Goal: Task Accomplishment & Management: Use online tool/utility

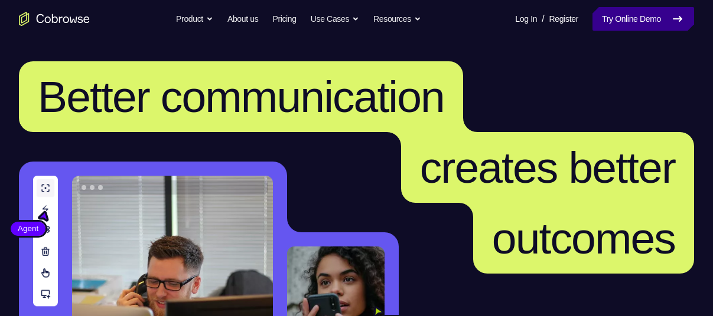
click at [637, 23] on link "Try Online Demo" at bounding box center [643, 19] width 102 height 24
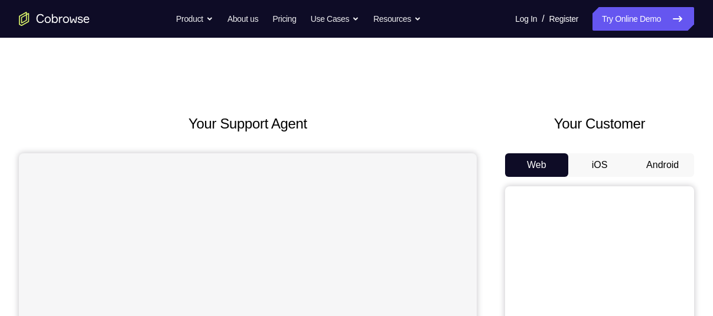
click at [672, 165] on button "Android" at bounding box center [662, 166] width 63 height 24
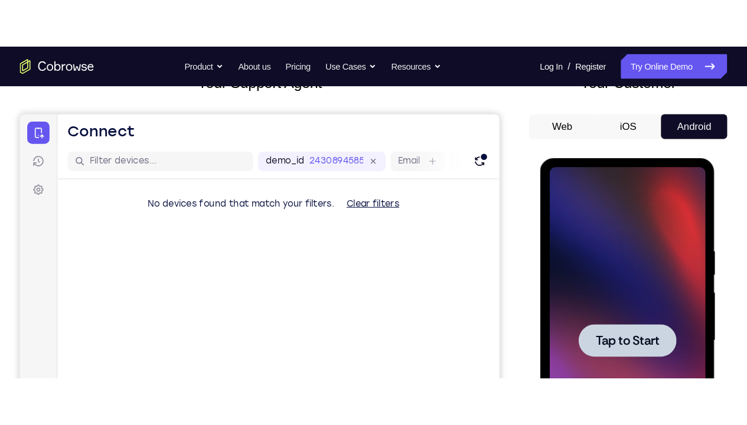
scroll to position [85, 0]
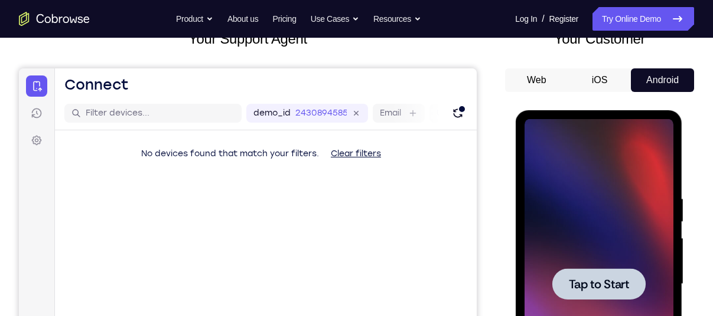
click at [619, 159] on div at bounding box center [598, 284] width 149 height 331
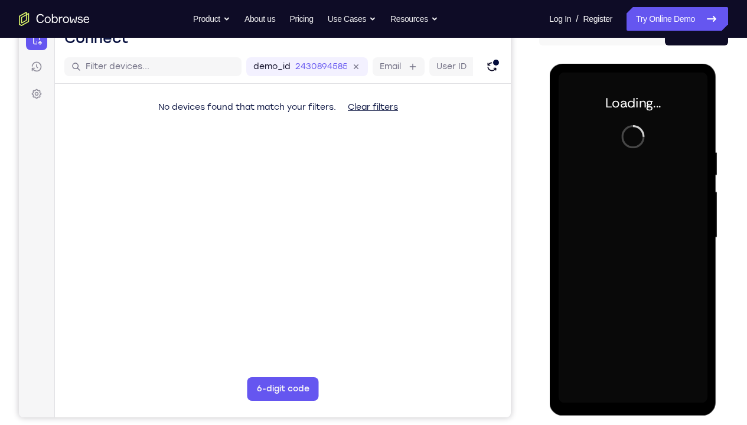
scroll to position [133, 0]
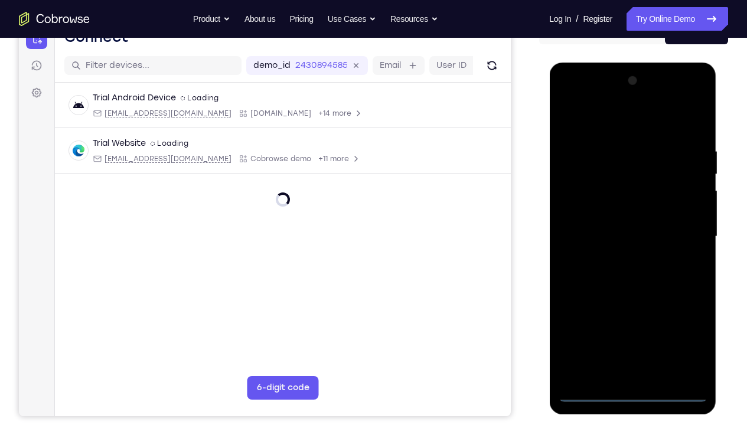
click at [632, 316] on div at bounding box center [632, 236] width 149 height 331
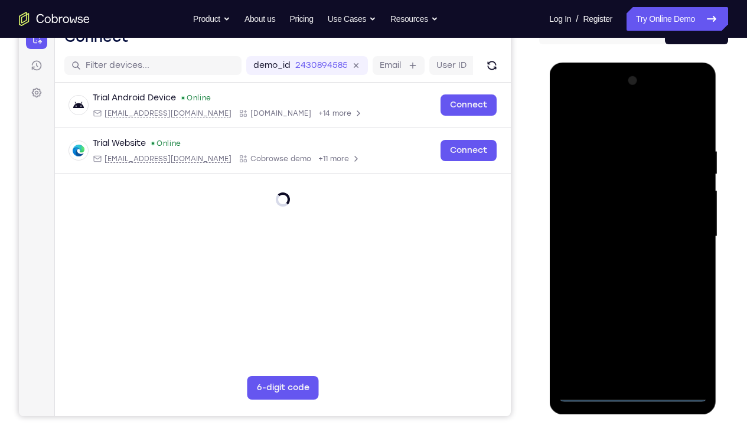
click at [677, 316] on div at bounding box center [632, 236] width 149 height 331
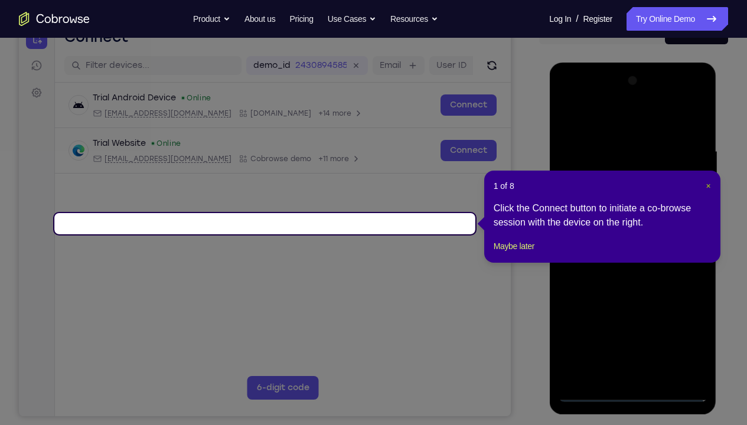
click at [706, 185] on span "×" at bounding box center [708, 185] width 5 height 9
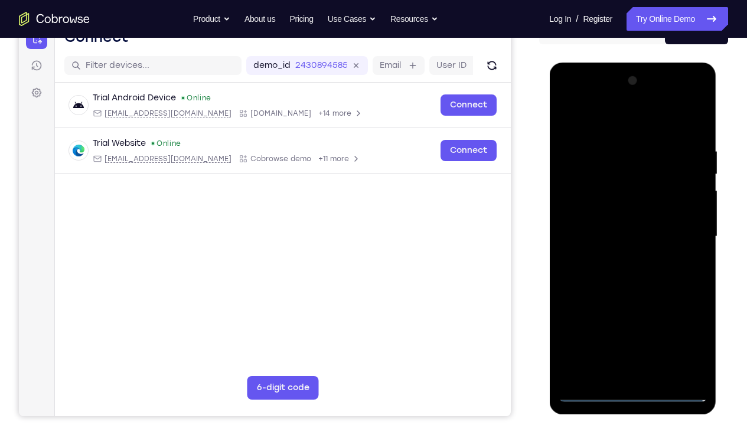
click at [599, 122] on div at bounding box center [632, 236] width 149 height 331
click at [687, 234] on div at bounding box center [632, 236] width 149 height 331
click at [619, 257] on div at bounding box center [632, 236] width 149 height 331
click at [603, 230] on div at bounding box center [632, 236] width 149 height 331
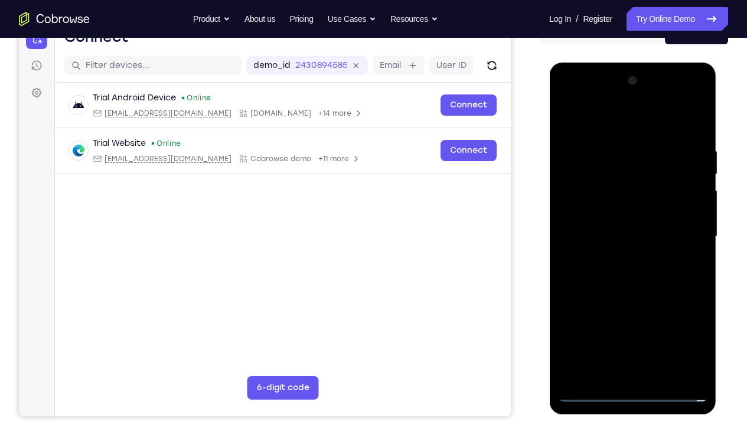
click at [626, 262] on div at bounding box center [632, 236] width 149 height 331
click at [593, 227] on div at bounding box center [632, 236] width 149 height 331
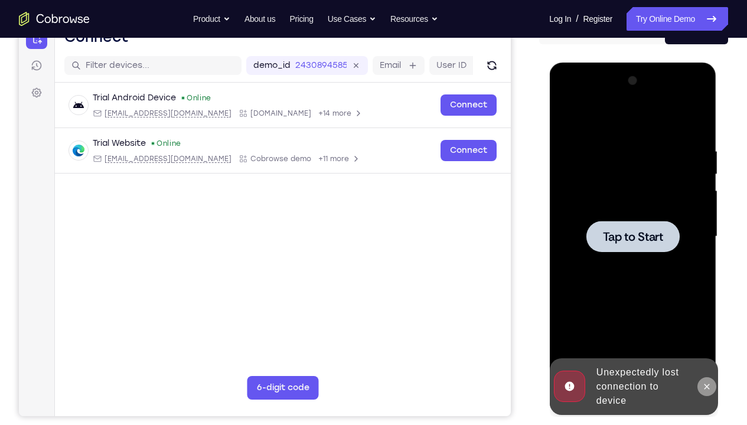
click at [704, 316] on icon at bounding box center [705, 386] width 9 height 9
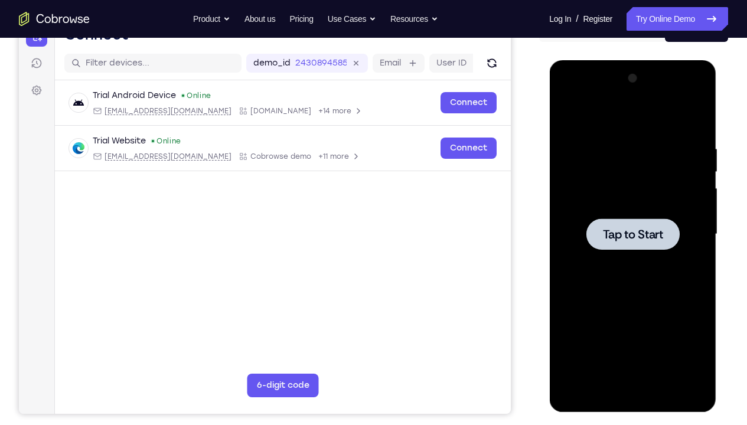
scroll to position [136, 0]
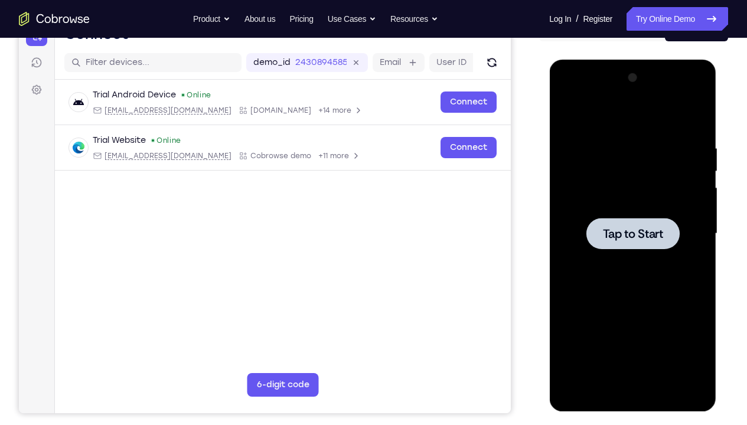
click at [613, 278] on div at bounding box center [632, 233] width 149 height 331
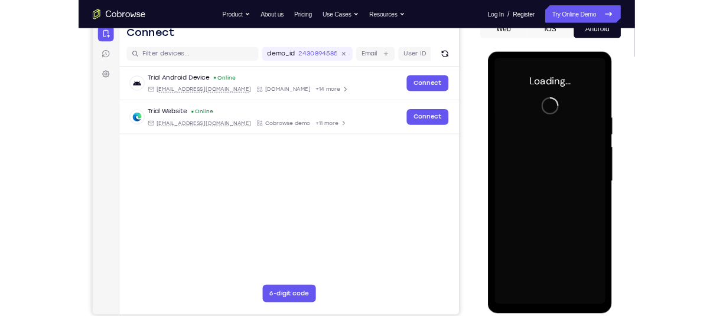
scroll to position [128, 0]
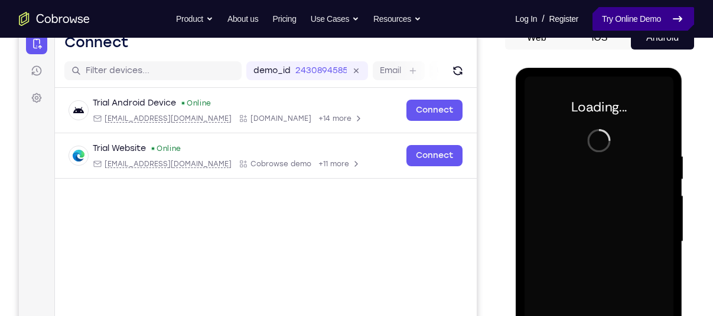
click at [621, 22] on link "Try Online Demo" at bounding box center [643, 19] width 102 height 24
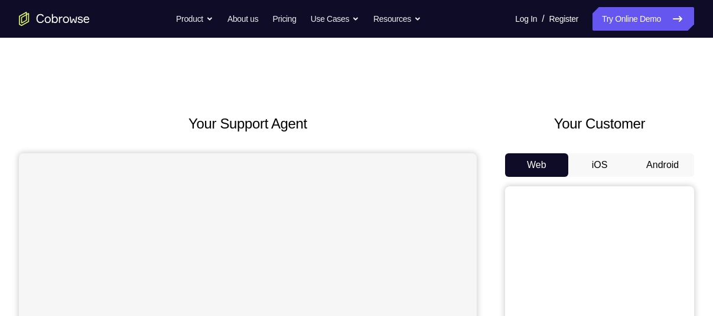
scroll to position [103, 0]
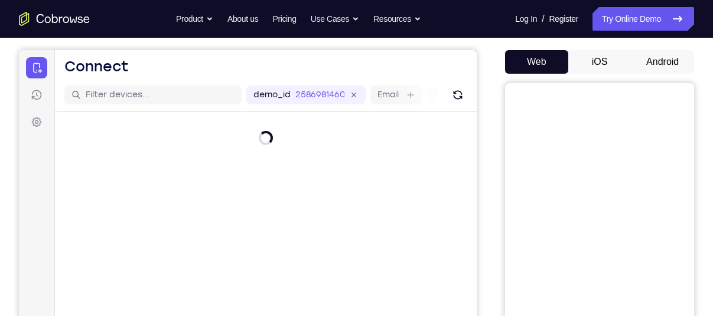
click at [652, 64] on button "Android" at bounding box center [662, 62] width 63 height 24
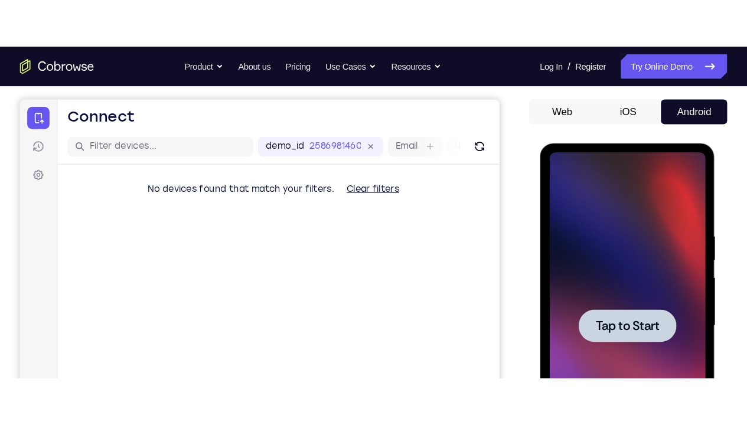
scroll to position [0, 0]
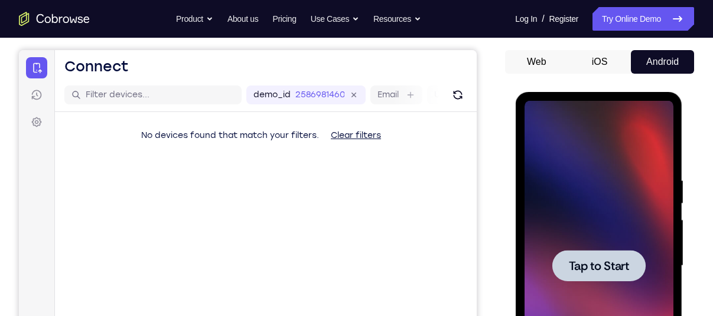
click at [570, 220] on div at bounding box center [598, 266] width 149 height 331
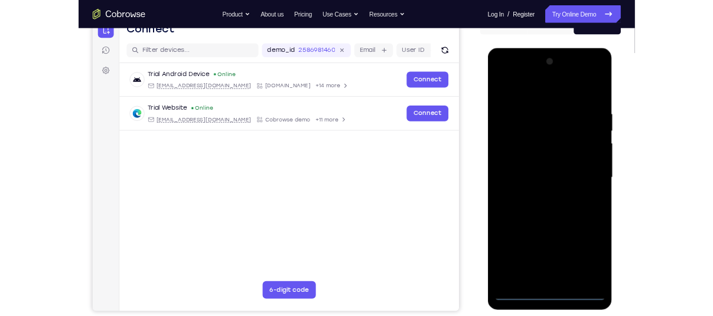
scroll to position [133, 0]
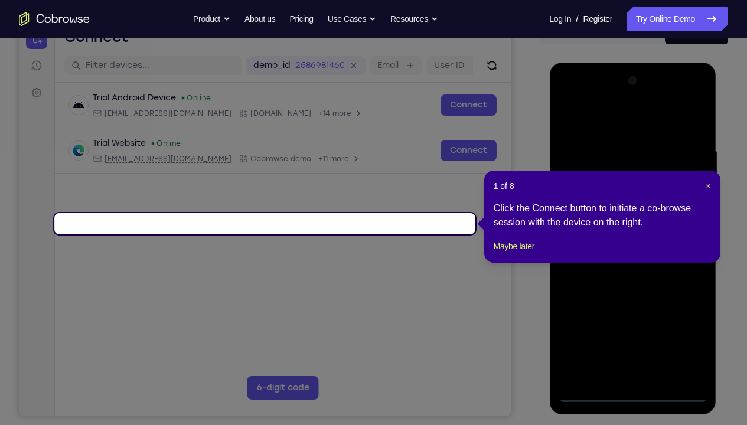
click at [608, 316] on icon at bounding box center [378, 212] width 756 height 425
click at [709, 190] on span "×" at bounding box center [708, 185] width 5 height 9
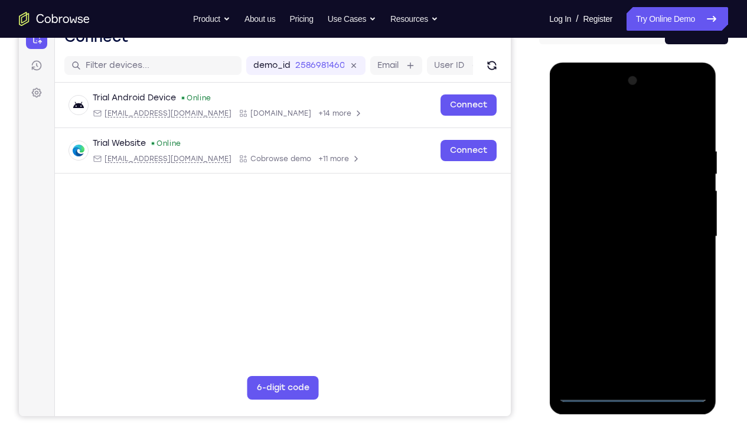
click at [636, 316] on div at bounding box center [632, 236] width 149 height 331
click at [685, 316] on div at bounding box center [632, 236] width 149 height 331
click at [592, 129] on div at bounding box center [632, 236] width 149 height 331
click at [590, 125] on div at bounding box center [632, 236] width 149 height 331
click at [680, 231] on div at bounding box center [632, 236] width 149 height 331
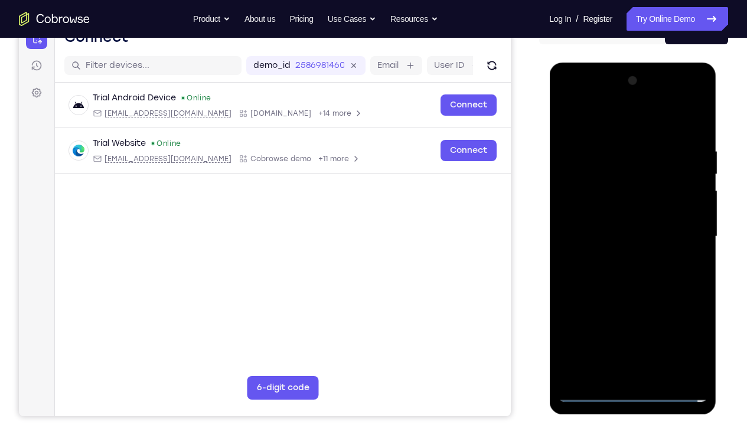
click at [619, 259] on div at bounding box center [632, 236] width 149 height 331
click at [608, 226] on div at bounding box center [632, 236] width 149 height 331
click at [612, 214] on div at bounding box center [632, 236] width 149 height 331
click at [621, 233] on div at bounding box center [632, 236] width 149 height 331
click at [632, 275] on div at bounding box center [632, 236] width 149 height 331
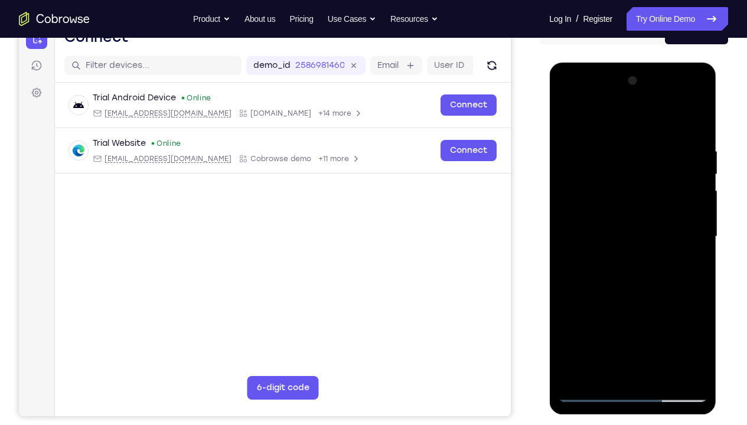
click at [694, 137] on div at bounding box center [632, 236] width 149 height 331
click at [701, 316] on div at bounding box center [632, 236] width 149 height 331
click at [665, 316] on div at bounding box center [632, 236] width 149 height 331
click at [636, 303] on div at bounding box center [632, 236] width 149 height 331
click at [606, 212] on div at bounding box center [632, 236] width 149 height 331
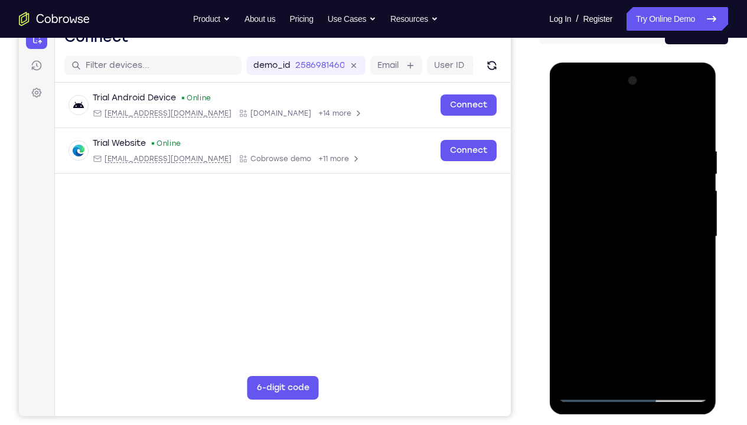
click at [611, 316] on div at bounding box center [632, 236] width 149 height 331
click at [697, 316] on div at bounding box center [632, 236] width 149 height 331
click at [605, 122] on div at bounding box center [632, 236] width 149 height 331
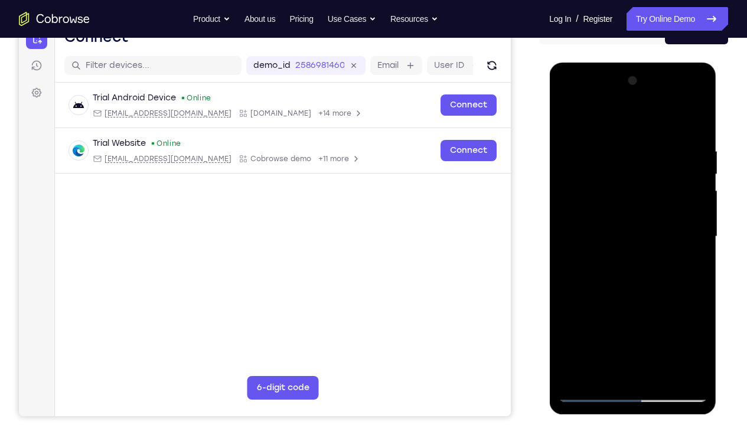
click at [631, 267] on div at bounding box center [632, 236] width 149 height 331
click at [596, 238] on div at bounding box center [632, 236] width 149 height 331
click at [659, 316] on div at bounding box center [632, 236] width 149 height 331
click at [599, 226] on div at bounding box center [632, 236] width 149 height 331
click at [569, 122] on div at bounding box center [632, 236] width 149 height 331
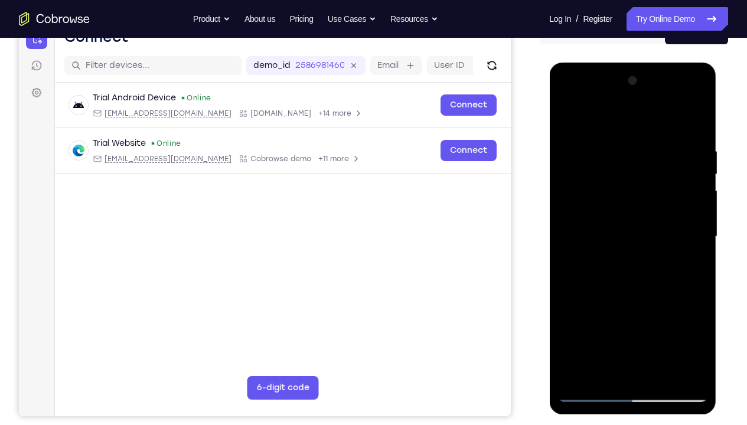
click at [569, 122] on div at bounding box center [632, 236] width 149 height 331
click at [606, 143] on div at bounding box center [632, 236] width 149 height 331
click at [700, 243] on div at bounding box center [632, 236] width 149 height 331
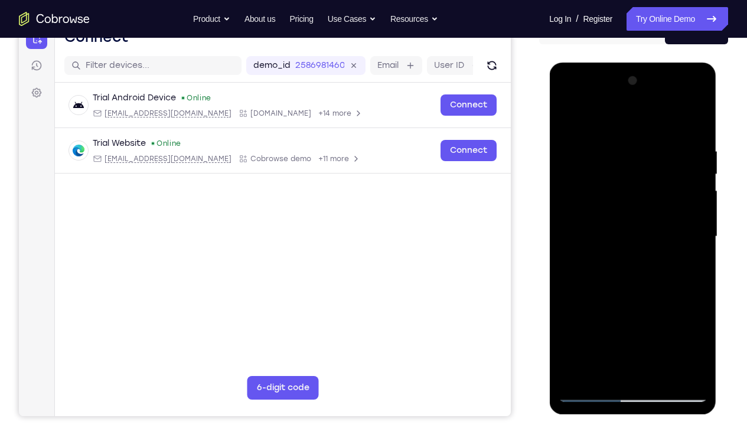
click at [700, 243] on div at bounding box center [632, 236] width 149 height 331
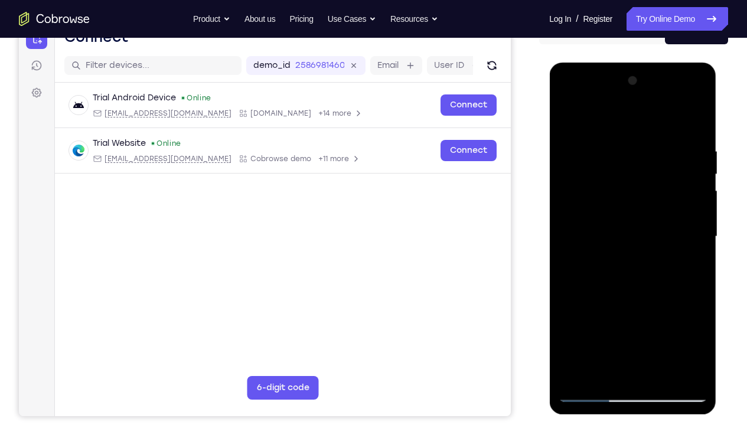
click at [700, 243] on div at bounding box center [632, 236] width 149 height 331
click at [695, 225] on div at bounding box center [632, 236] width 149 height 331
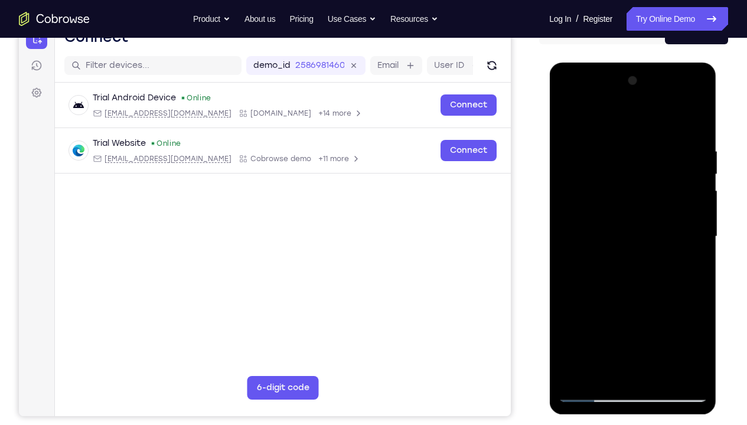
click at [685, 233] on div at bounding box center [632, 236] width 149 height 331
click at [689, 231] on div at bounding box center [632, 236] width 149 height 331
click at [691, 224] on div at bounding box center [632, 236] width 149 height 331
click at [697, 217] on div at bounding box center [632, 236] width 149 height 331
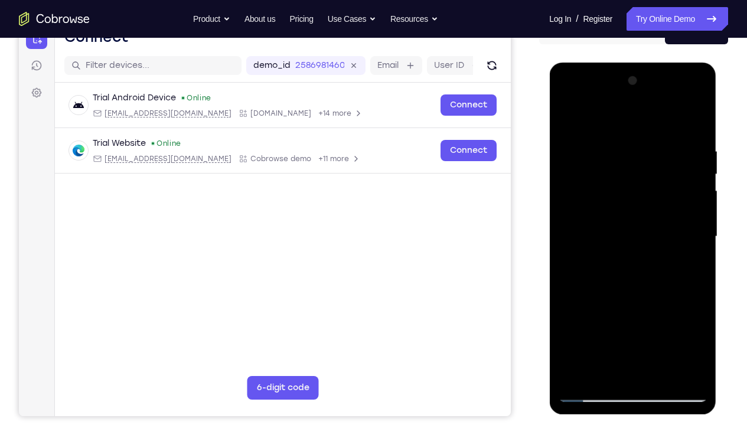
click at [697, 217] on div at bounding box center [632, 236] width 149 height 331
click at [570, 253] on div at bounding box center [632, 236] width 149 height 331
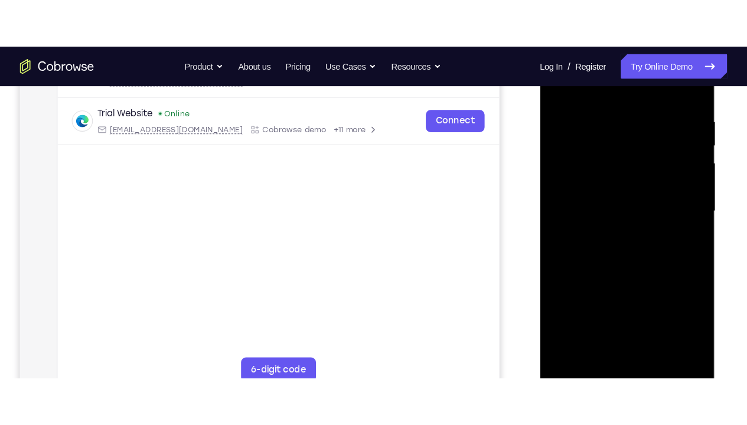
scroll to position [215, 0]
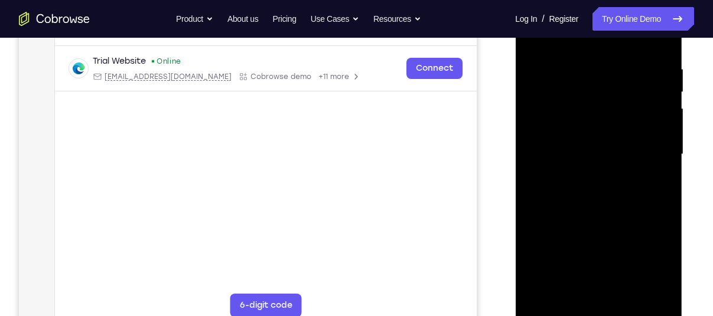
click at [546, 155] on div at bounding box center [598, 154] width 149 height 331
click at [561, 291] on div at bounding box center [598, 154] width 149 height 331
click at [531, 146] on div at bounding box center [598, 154] width 149 height 331
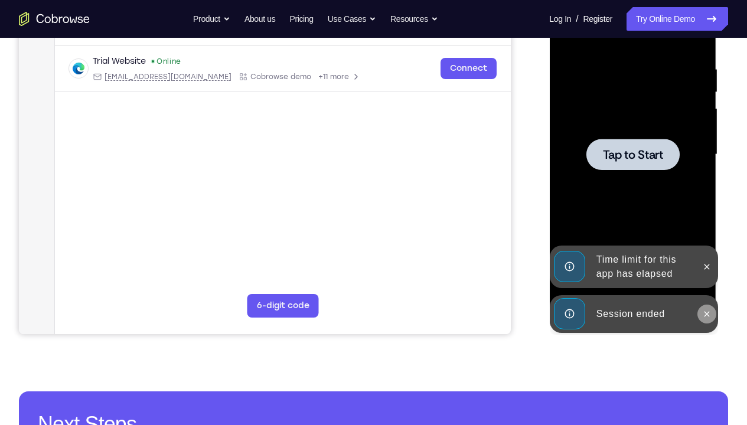
click at [709, 315] on icon at bounding box center [705, 313] width 9 height 9
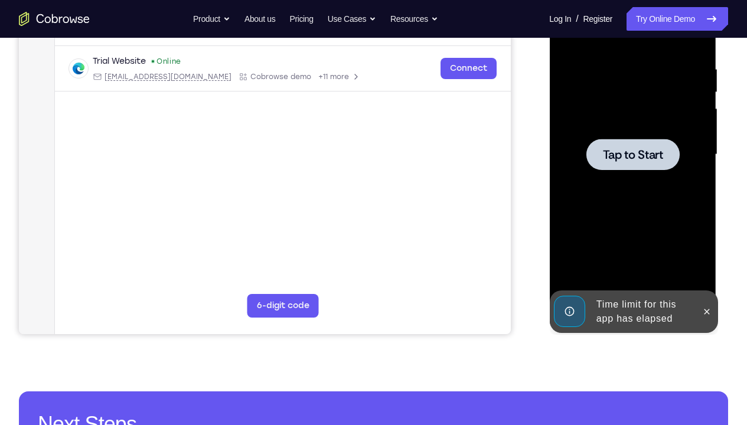
click at [629, 239] on div at bounding box center [632, 154] width 149 height 331
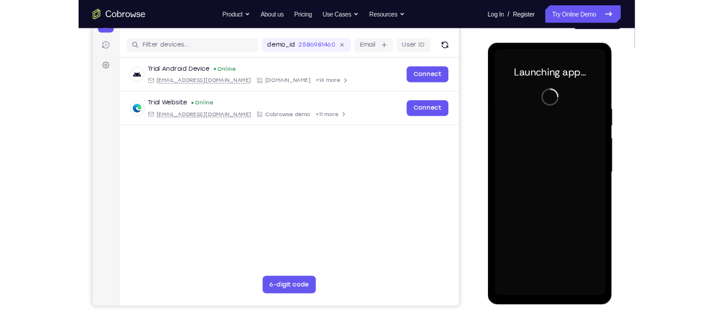
scroll to position [143, 0]
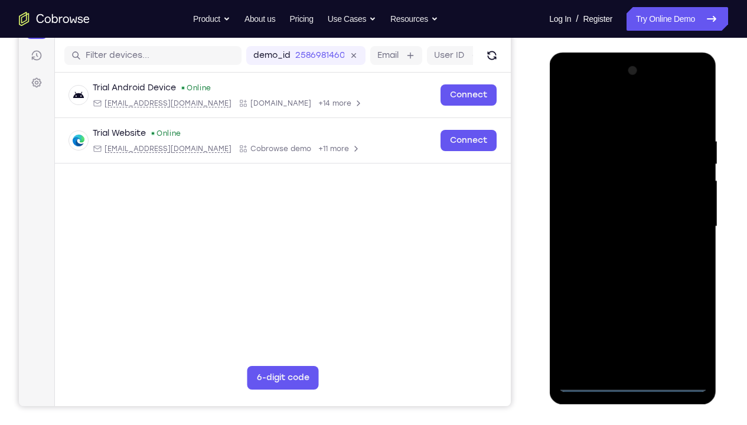
click at [638, 316] on div at bounding box center [632, 226] width 149 height 331
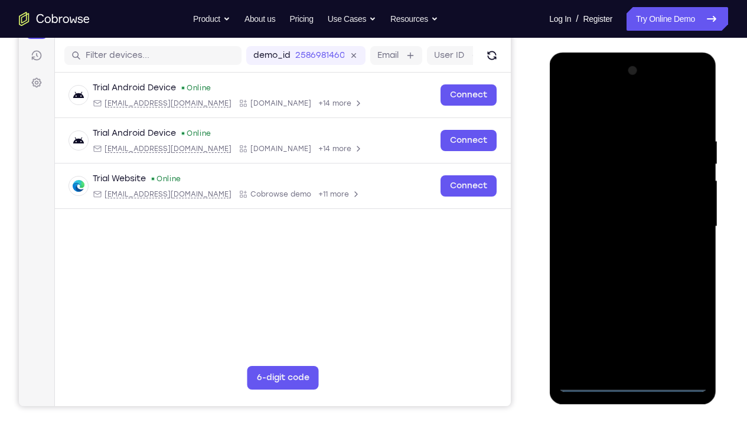
click at [680, 316] on div at bounding box center [632, 226] width 149 height 331
click at [593, 111] on div at bounding box center [632, 226] width 149 height 331
click at [683, 221] on div at bounding box center [632, 226] width 149 height 331
click at [619, 250] on div at bounding box center [632, 226] width 149 height 331
click at [616, 213] on div at bounding box center [632, 226] width 149 height 331
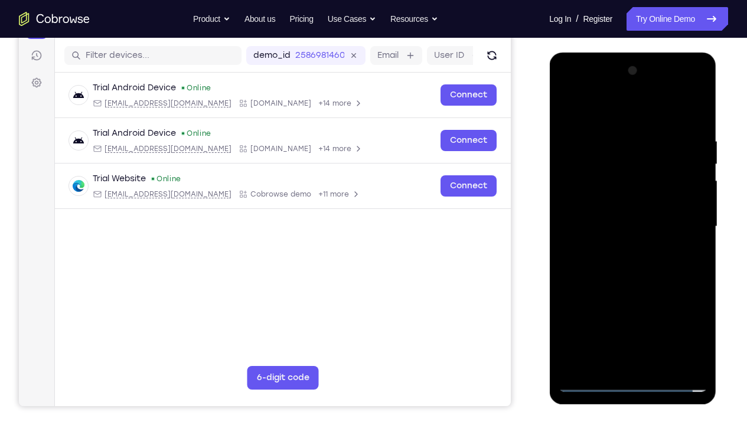
click at [616, 209] on div at bounding box center [632, 226] width 149 height 331
click at [628, 226] on div at bounding box center [632, 226] width 149 height 331
click at [636, 269] on div at bounding box center [632, 226] width 149 height 331
click at [631, 260] on div at bounding box center [632, 226] width 149 height 331
drag, startPoint x: 572, startPoint y: 111, endPoint x: 687, endPoint y: 112, distance: 114.5
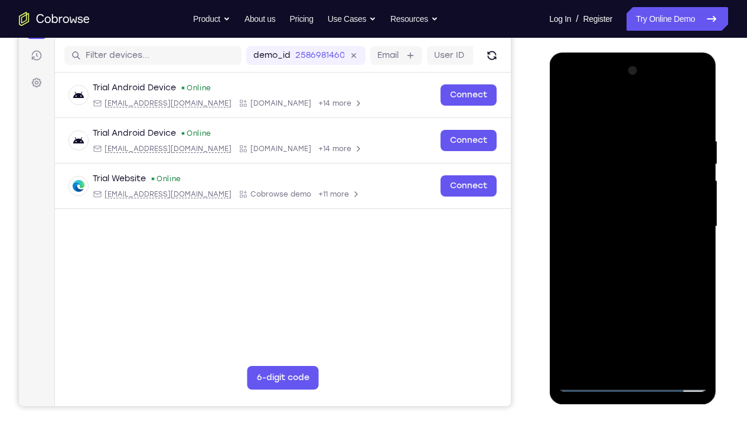
click at [687, 112] on div at bounding box center [632, 226] width 149 height 331
click at [640, 266] on div at bounding box center [632, 226] width 149 height 331
click at [694, 243] on div at bounding box center [632, 226] width 149 height 331
click at [640, 231] on div at bounding box center [632, 226] width 149 height 331
click at [635, 265] on div at bounding box center [632, 226] width 149 height 331
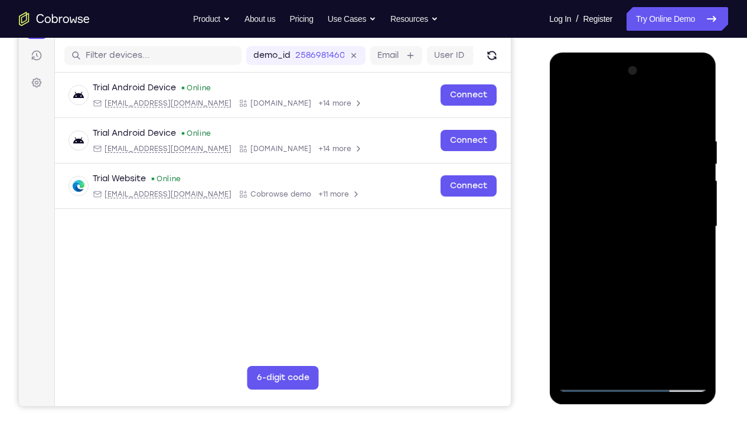
click at [635, 265] on div at bounding box center [632, 226] width 149 height 331
click at [697, 124] on div at bounding box center [632, 226] width 149 height 331
click at [701, 316] on div at bounding box center [632, 226] width 149 height 331
click at [618, 143] on div at bounding box center [632, 226] width 149 height 331
click at [567, 237] on div at bounding box center [632, 226] width 149 height 331
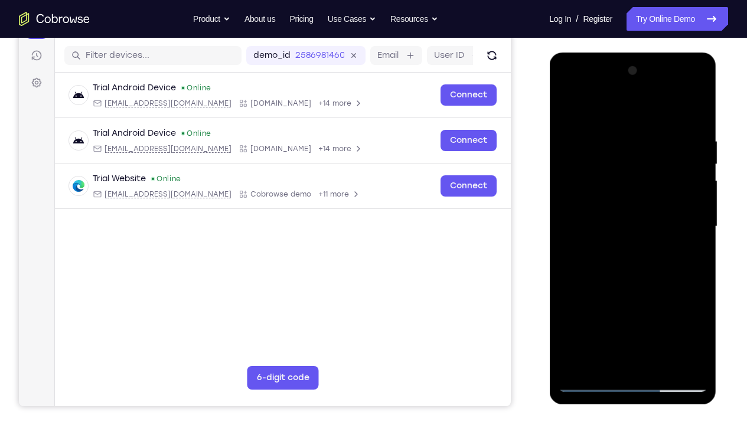
click at [567, 237] on div at bounding box center [632, 226] width 149 height 331
click at [612, 316] on div at bounding box center [632, 226] width 149 height 331
click at [637, 240] on div at bounding box center [632, 226] width 149 height 331
click at [693, 231] on div at bounding box center [632, 226] width 149 height 331
click at [565, 243] on div at bounding box center [632, 226] width 149 height 331
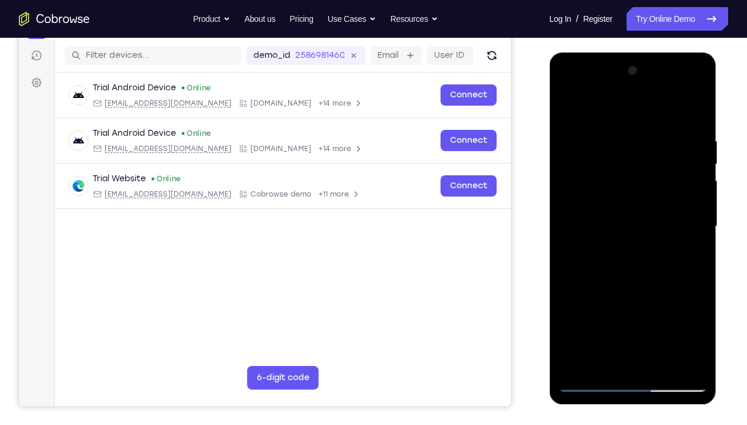
click at [565, 243] on div at bounding box center [632, 226] width 149 height 331
click at [678, 316] on div at bounding box center [632, 226] width 149 height 331
click at [685, 252] on div at bounding box center [632, 226] width 149 height 331
click at [585, 257] on div at bounding box center [632, 226] width 149 height 331
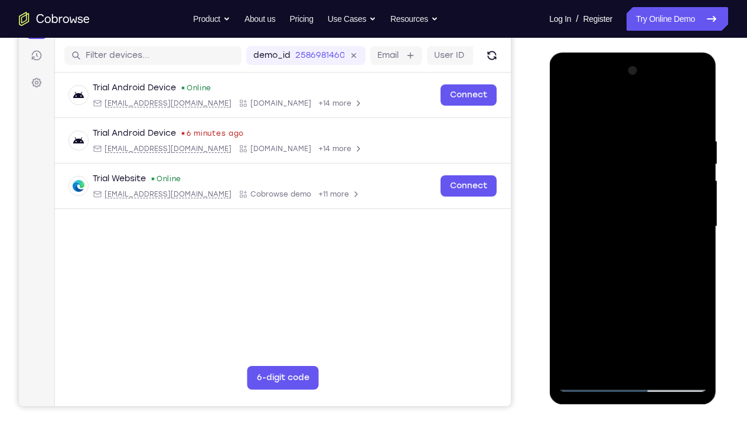
click at [680, 316] on div at bounding box center [632, 226] width 149 height 331
click at [685, 254] on div at bounding box center [632, 226] width 149 height 331
click at [696, 233] on div at bounding box center [632, 226] width 149 height 331
click at [693, 224] on div at bounding box center [632, 226] width 149 height 331
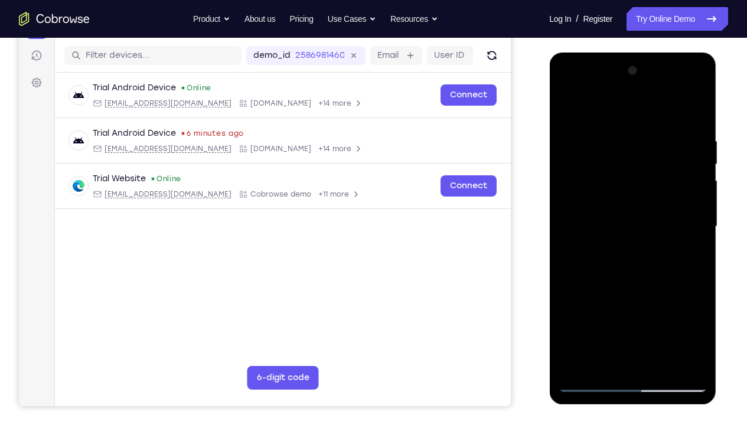
click at [693, 224] on div at bounding box center [632, 226] width 149 height 331
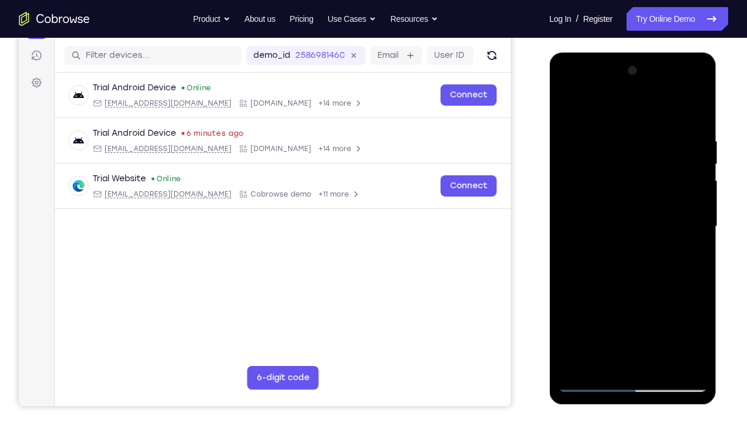
click at [693, 224] on div at bounding box center [632, 226] width 149 height 331
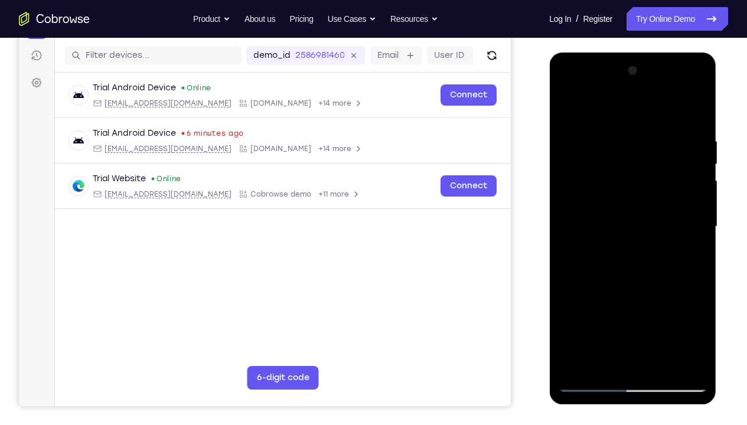
click at [693, 224] on div at bounding box center [632, 226] width 149 height 331
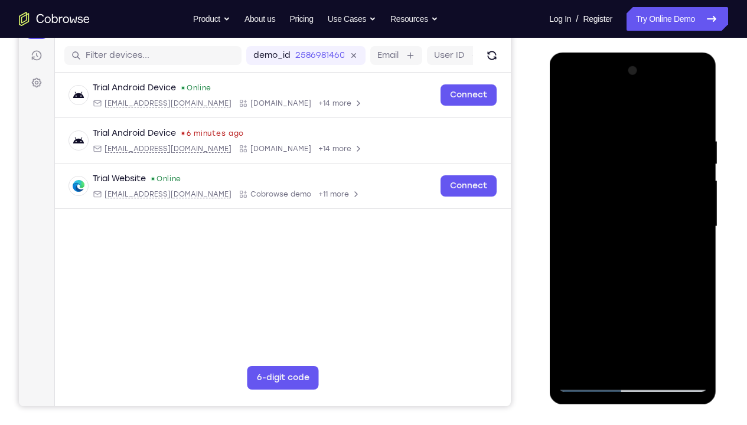
click at [693, 224] on div at bounding box center [632, 226] width 149 height 331
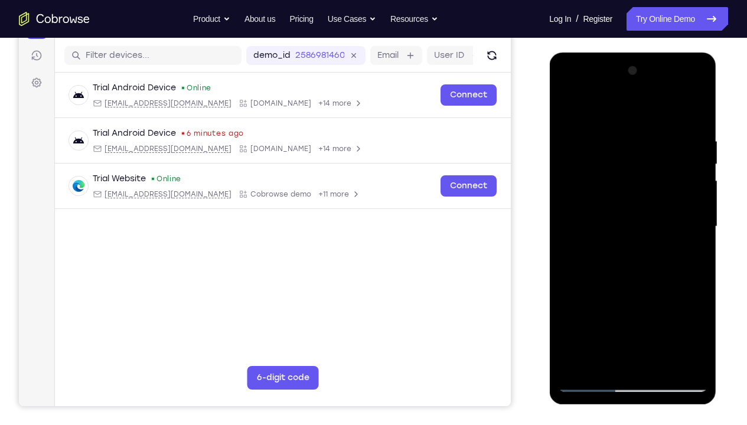
click at [693, 224] on div at bounding box center [632, 226] width 149 height 331
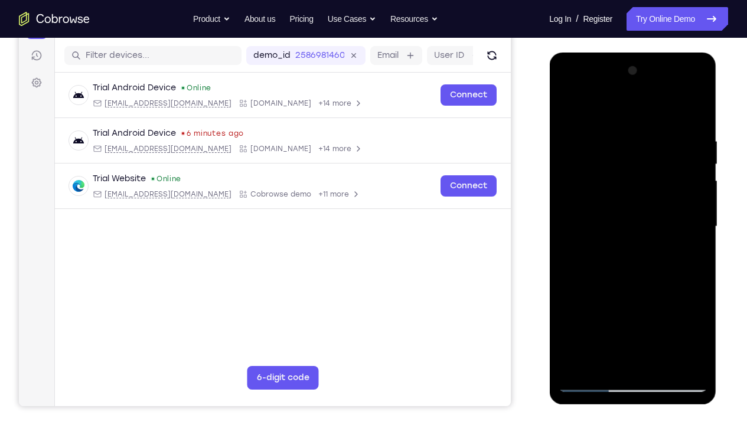
click at [693, 224] on div at bounding box center [632, 226] width 149 height 331
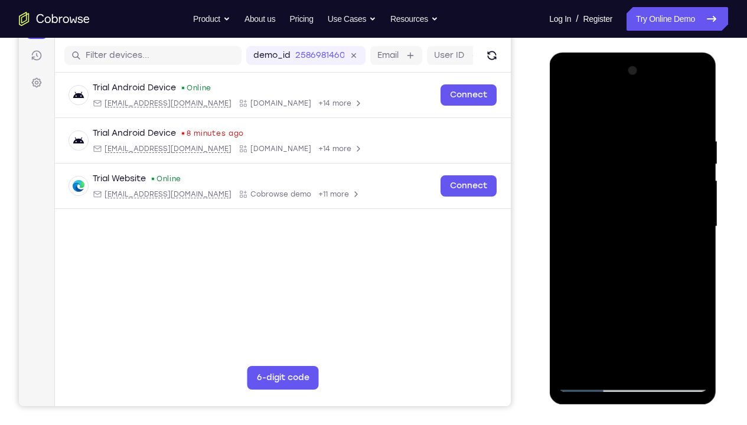
click at [693, 224] on div at bounding box center [632, 226] width 149 height 331
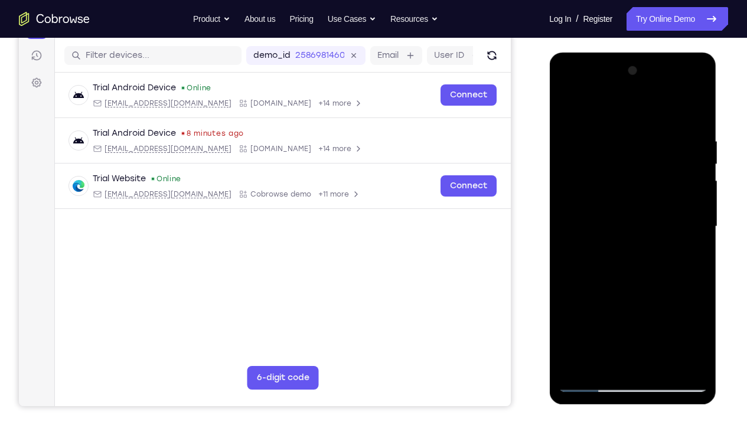
click at [693, 224] on div at bounding box center [632, 226] width 149 height 331
click at [569, 234] on div at bounding box center [632, 226] width 149 height 331
click at [687, 218] on div at bounding box center [632, 226] width 149 height 331
click at [690, 211] on div at bounding box center [632, 226] width 149 height 331
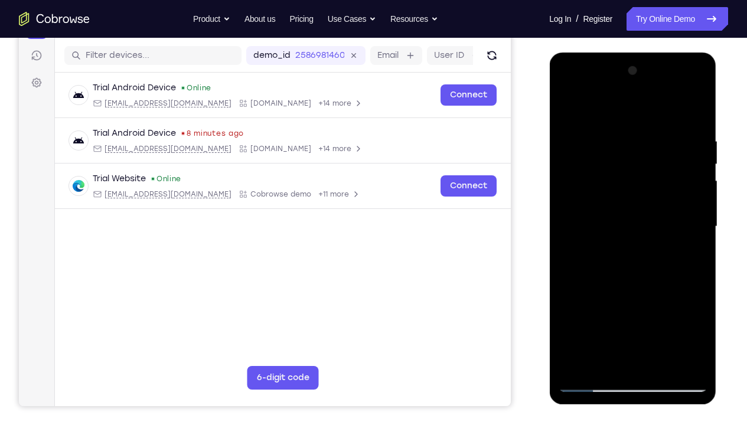
click at [690, 211] on div at bounding box center [632, 226] width 149 height 331
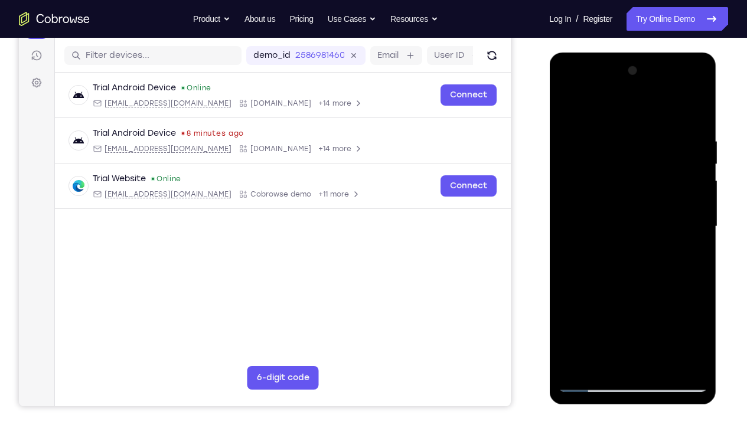
click at [690, 211] on div at bounding box center [632, 226] width 149 height 331
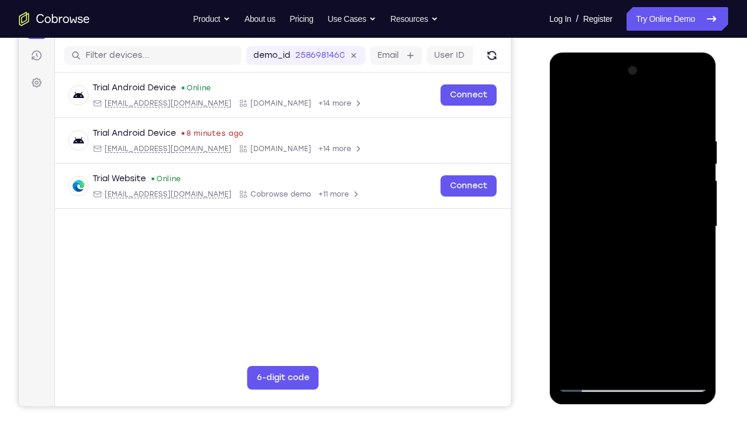
click at [690, 211] on div at bounding box center [632, 226] width 149 height 331
click at [568, 215] on div at bounding box center [632, 226] width 149 height 331
click at [697, 211] on div at bounding box center [632, 226] width 149 height 331
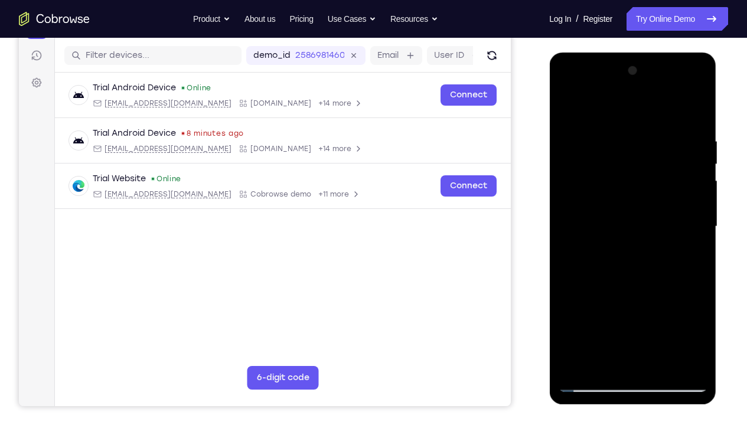
click at [697, 211] on div at bounding box center [632, 226] width 149 height 331
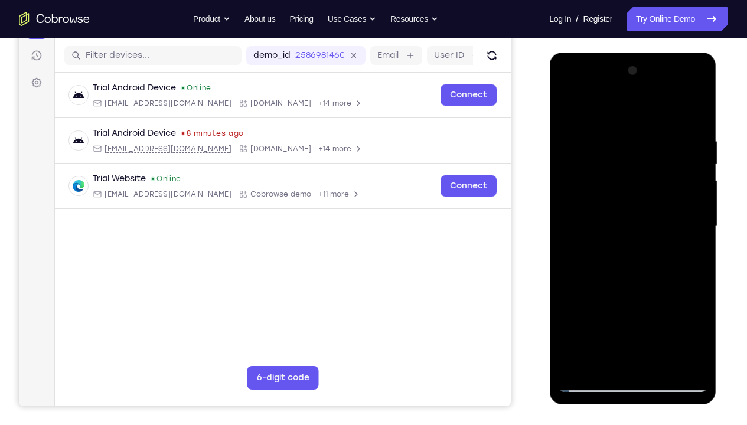
click at [697, 211] on div at bounding box center [632, 226] width 149 height 331
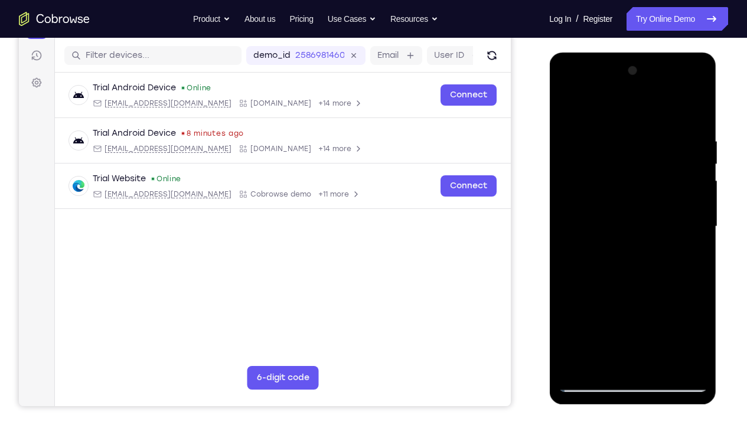
click at [697, 211] on div at bounding box center [632, 226] width 149 height 331
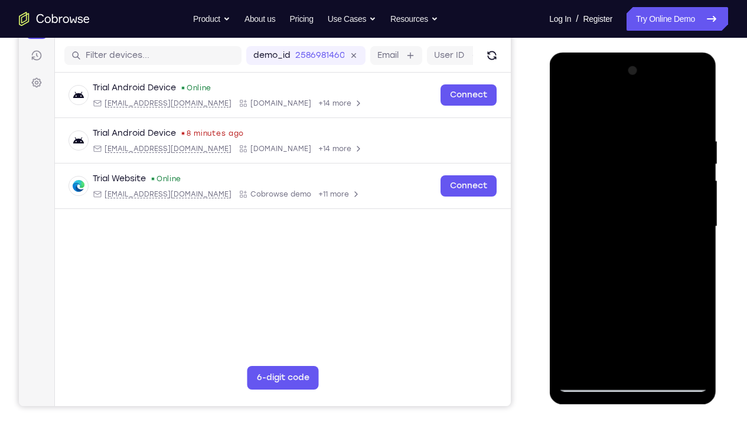
click at [697, 211] on div at bounding box center [632, 226] width 149 height 331
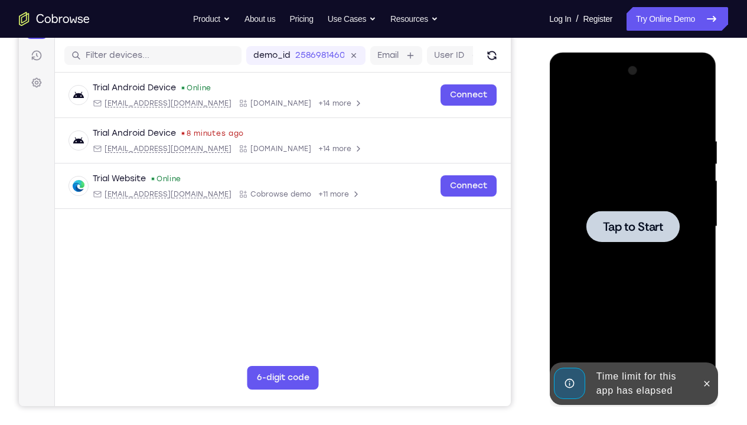
click at [697, 53] on div "Tap to Start" at bounding box center [632, 53] width 167 height 0
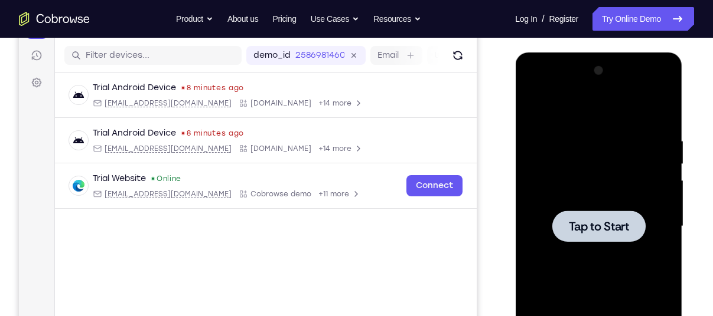
click at [575, 155] on div at bounding box center [598, 226] width 149 height 331
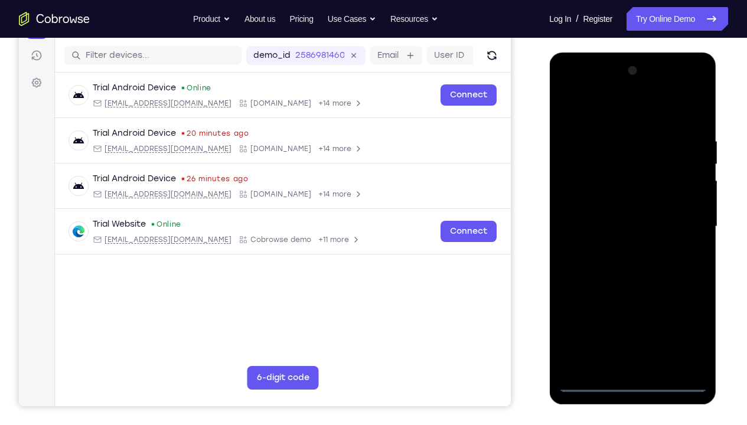
click at [633, 316] on div at bounding box center [632, 226] width 149 height 331
click at [682, 316] on div at bounding box center [632, 226] width 149 height 331
click at [603, 108] on div at bounding box center [632, 226] width 149 height 331
click at [681, 218] on div at bounding box center [632, 226] width 149 height 331
click at [619, 248] on div at bounding box center [632, 226] width 149 height 331
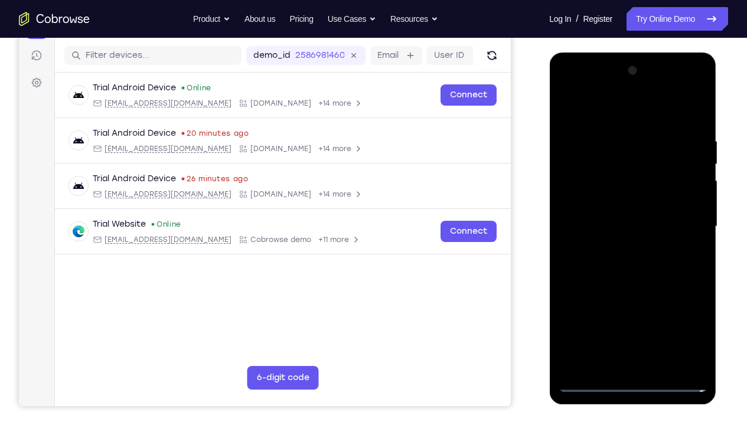
click at [623, 215] on div at bounding box center [632, 226] width 149 height 331
click at [616, 204] on div at bounding box center [632, 226] width 149 height 331
click at [623, 226] on div at bounding box center [632, 226] width 149 height 331
click at [694, 127] on div at bounding box center [632, 226] width 149 height 331
drag, startPoint x: 597, startPoint y: 104, endPoint x: 681, endPoint y: 107, distance: 83.9
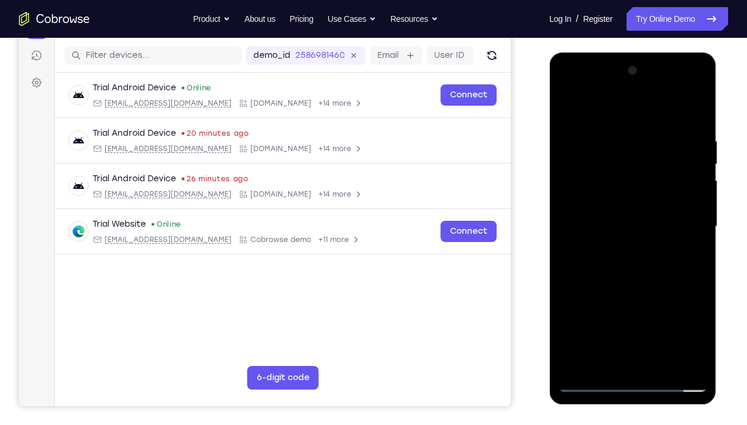
click at [681, 107] on div at bounding box center [632, 226] width 149 height 331
click at [700, 316] on div at bounding box center [632, 226] width 149 height 331
click at [612, 142] on div at bounding box center [632, 226] width 149 height 331
click at [670, 240] on div at bounding box center [632, 226] width 149 height 331
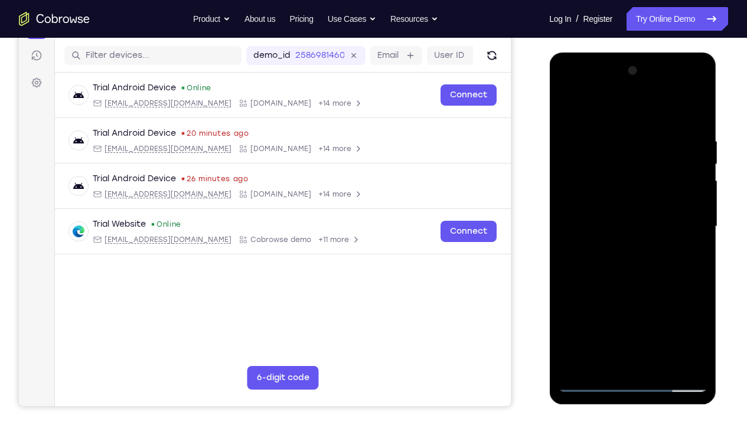
click at [680, 228] on div at bounding box center [632, 226] width 149 height 331
click at [698, 205] on div at bounding box center [632, 226] width 149 height 331
click at [691, 205] on div at bounding box center [632, 226] width 149 height 331
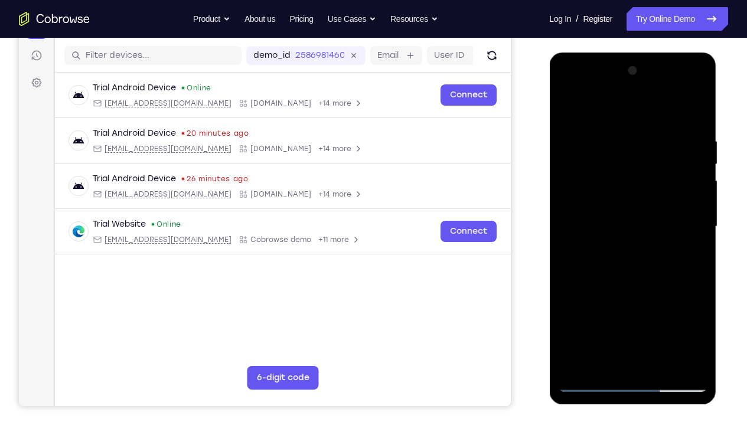
click at [683, 291] on div at bounding box center [632, 226] width 149 height 331
click at [693, 210] on div at bounding box center [632, 226] width 149 height 331
drag, startPoint x: 660, startPoint y: 282, endPoint x: 656, endPoint y: 287, distance: 6.7
click at [656, 287] on div at bounding box center [632, 226] width 149 height 331
click at [694, 218] on div at bounding box center [632, 226] width 149 height 331
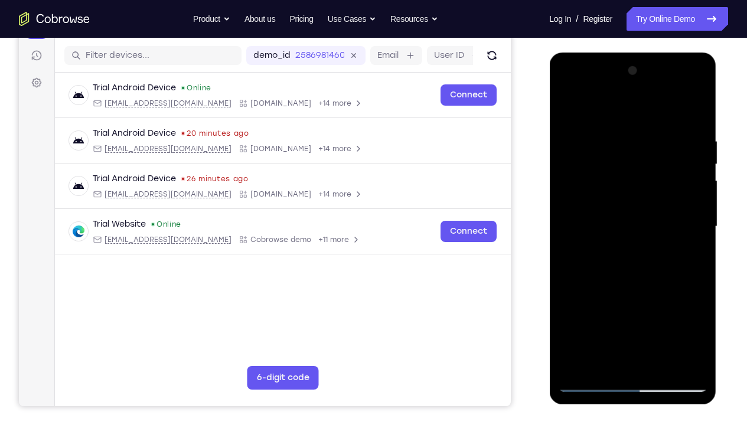
click at [693, 203] on div at bounding box center [632, 226] width 149 height 331
click at [676, 255] on div at bounding box center [632, 226] width 149 height 331
click at [694, 210] on div at bounding box center [632, 226] width 149 height 331
click at [680, 316] on div at bounding box center [632, 226] width 149 height 331
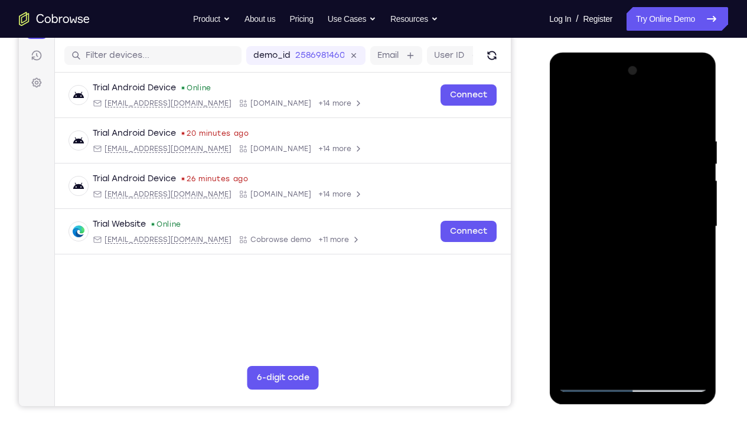
click at [690, 237] on div at bounding box center [632, 226] width 149 height 331
click at [607, 278] on div at bounding box center [632, 226] width 149 height 331
click at [572, 267] on div at bounding box center [632, 226] width 149 height 331
click at [628, 316] on div at bounding box center [632, 226] width 149 height 331
click at [600, 316] on div at bounding box center [632, 226] width 149 height 331
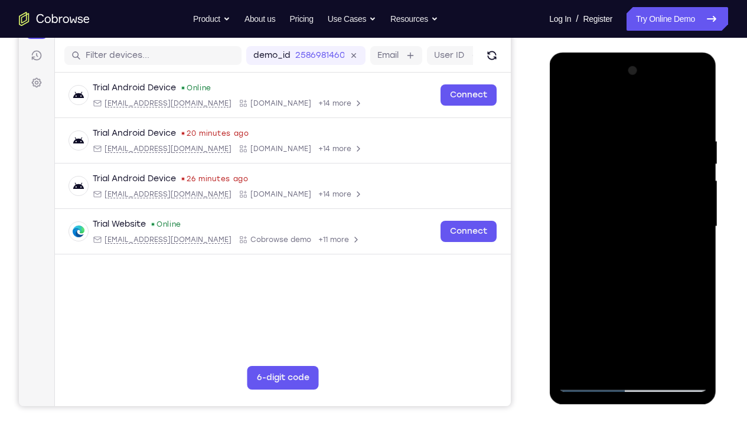
click at [600, 202] on div at bounding box center [632, 226] width 149 height 331
click at [695, 110] on div at bounding box center [632, 226] width 149 height 331
click at [659, 316] on div at bounding box center [632, 226] width 149 height 331
click at [638, 290] on div at bounding box center [632, 226] width 149 height 331
click at [605, 216] on div at bounding box center [632, 226] width 149 height 331
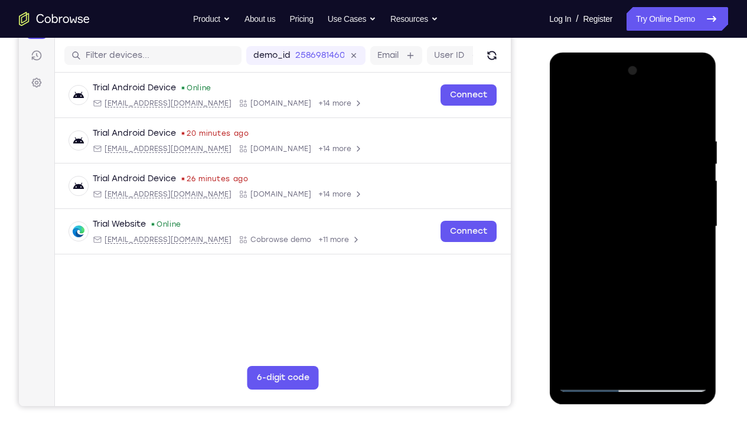
click at [621, 316] on div at bounding box center [632, 226] width 149 height 331
click at [567, 108] on div at bounding box center [632, 226] width 149 height 331
click at [607, 204] on div at bounding box center [632, 226] width 149 height 331
click at [598, 107] on div at bounding box center [632, 226] width 149 height 331
click at [593, 214] on div at bounding box center [632, 226] width 149 height 331
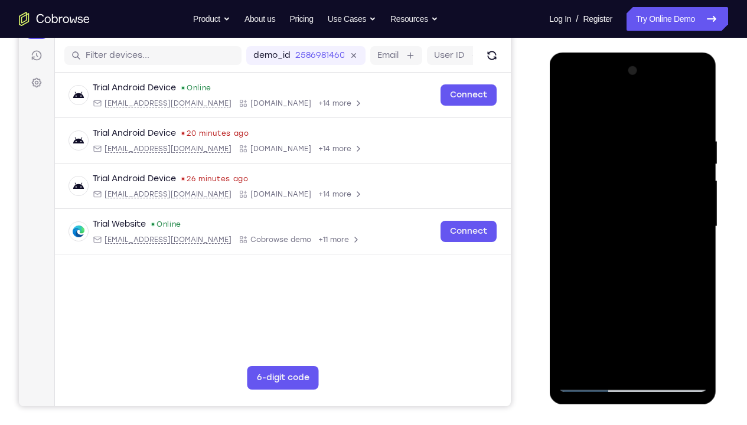
click at [699, 208] on div at bounding box center [632, 226] width 149 height 331
click at [570, 227] on div at bounding box center [632, 226] width 149 height 331
click at [698, 77] on div at bounding box center [632, 226] width 149 height 331
click at [569, 209] on div at bounding box center [632, 226] width 149 height 331
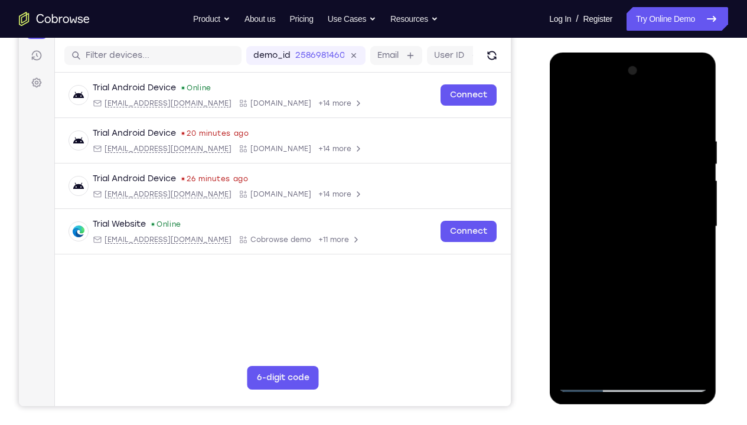
click at [695, 171] on div at bounding box center [632, 226] width 149 height 331
click at [698, 77] on div at bounding box center [632, 226] width 149 height 331
click at [648, 215] on div at bounding box center [632, 226] width 149 height 331
click at [695, 209] on div at bounding box center [632, 226] width 149 height 331
click at [564, 230] on div at bounding box center [632, 226] width 149 height 331
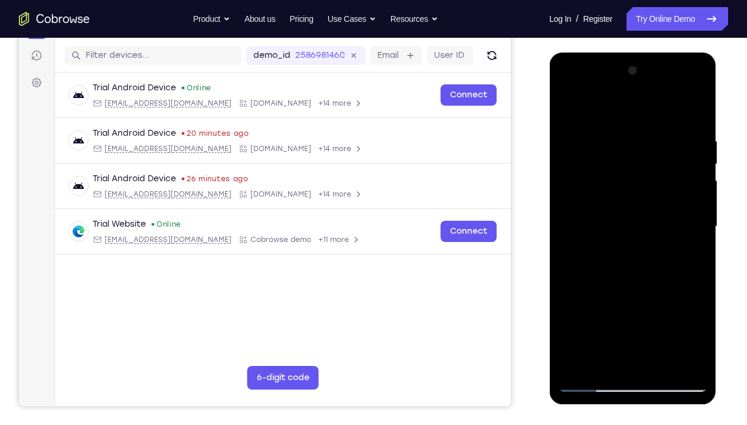
click at [693, 218] on div at bounding box center [632, 226] width 149 height 331
click at [576, 241] on div at bounding box center [632, 226] width 149 height 331
click at [694, 218] on div at bounding box center [632, 226] width 149 height 331
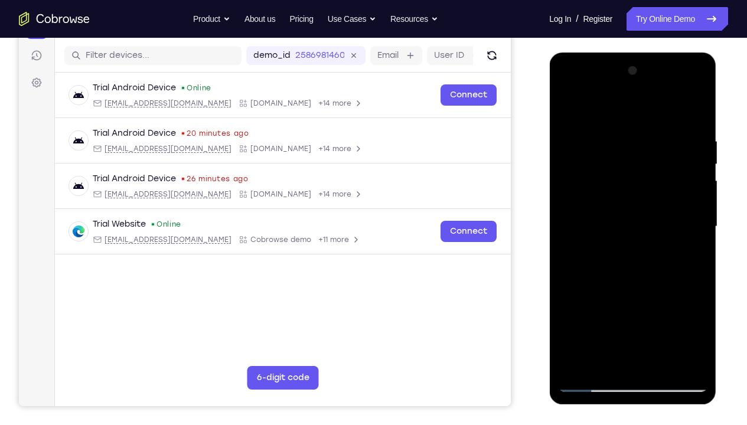
click at [694, 218] on div at bounding box center [632, 226] width 149 height 331
click at [696, 76] on div at bounding box center [632, 226] width 149 height 331
click at [664, 126] on div at bounding box center [632, 226] width 149 height 331
click at [625, 240] on div at bounding box center [632, 226] width 149 height 331
click at [632, 307] on div at bounding box center [632, 226] width 149 height 331
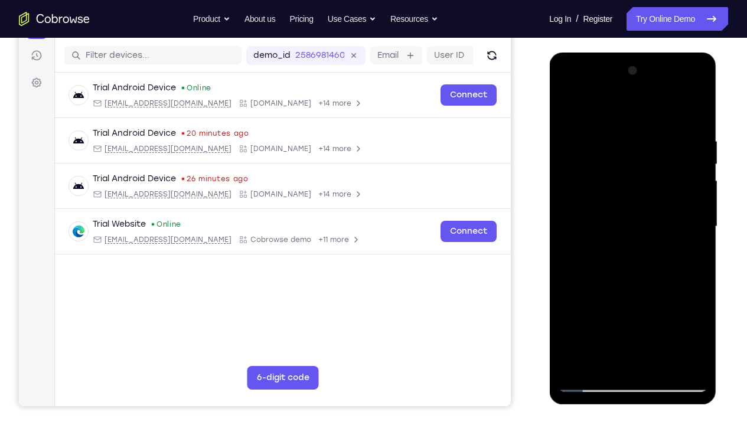
click at [579, 316] on div at bounding box center [632, 226] width 149 height 331
click at [618, 137] on div at bounding box center [632, 226] width 149 height 331
click at [595, 113] on div at bounding box center [632, 226] width 149 height 331
drag, startPoint x: 697, startPoint y: 214, endPoint x: 609, endPoint y: 212, distance: 88.6
click at [609, 212] on div at bounding box center [632, 226] width 149 height 331
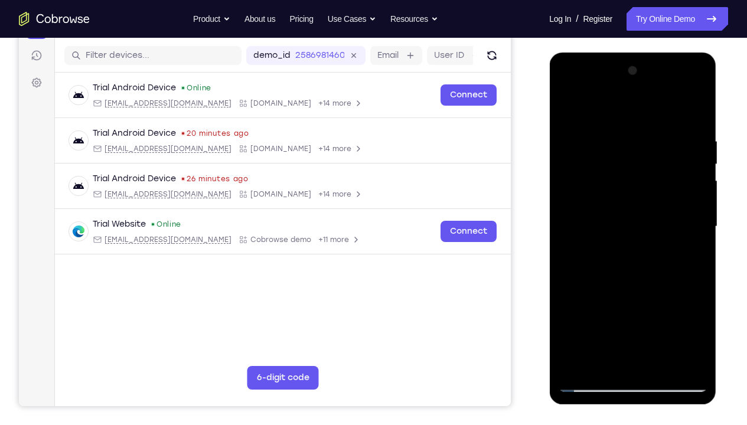
click at [696, 214] on div at bounding box center [632, 226] width 149 height 331
click at [696, 208] on div at bounding box center [632, 226] width 149 height 331
drag, startPoint x: 691, startPoint y: 212, endPoint x: 612, endPoint y: 214, distance: 79.1
click at [612, 214] on div at bounding box center [632, 226] width 149 height 331
drag, startPoint x: 690, startPoint y: 217, endPoint x: 607, endPoint y: 221, distance: 83.4
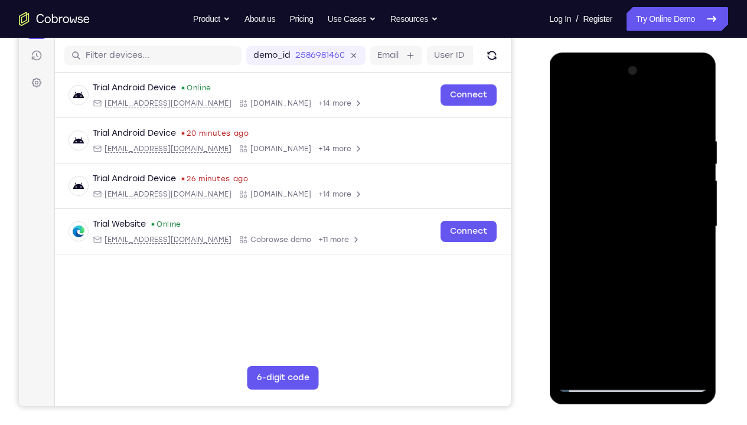
click at [607, 221] on div at bounding box center [632, 226] width 149 height 331
drag, startPoint x: 579, startPoint y: 218, endPoint x: 683, endPoint y: 217, distance: 104.5
click at [683, 217] on div at bounding box center [632, 226] width 149 height 331
drag, startPoint x: 598, startPoint y: 218, endPoint x: 710, endPoint y: 218, distance: 112.2
click at [710, 218] on div at bounding box center [632, 229] width 167 height 352
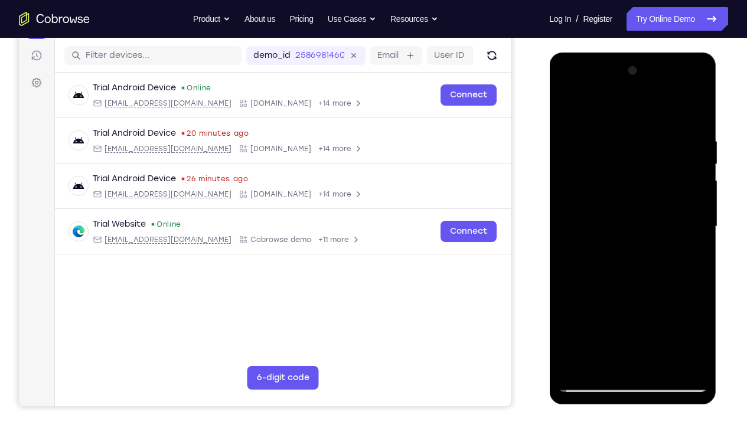
drag, startPoint x: 649, startPoint y: 215, endPoint x: 728, endPoint y: 214, distance: 78.5
click at [712, 214] on html "Online web based iOS Simulators and Android Emulators. Run iPhone, iPad, Mobile…" at bounding box center [633, 230] width 168 height 354
click at [573, 216] on div at bounding box center [632, 226] width 149 height 331
click at [689, 246] on div at bounding box center [632, 226] width 149 height 331
click at [695, 79] on div at bounding box center [632, 226] width 149 height 331
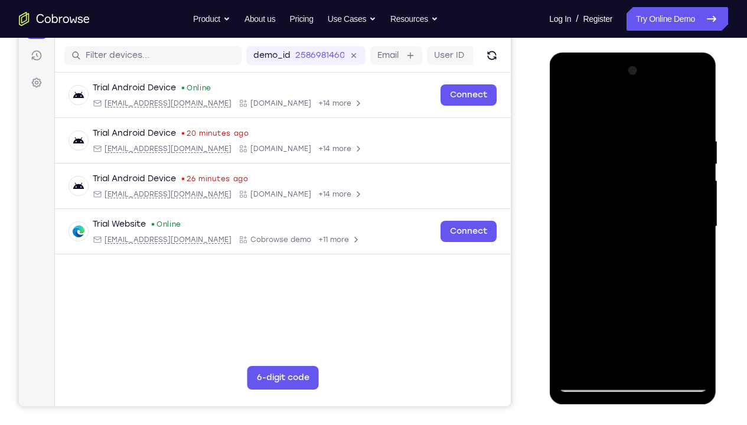
click at [687, 316] on div at bounding box center [632, 226] width 149 height 331
click at [579, 316] on div at bounding box center [632, 226] width 149 height 331
click at [652, 53] on div at bounding box center [632, 53] width 167 height 0
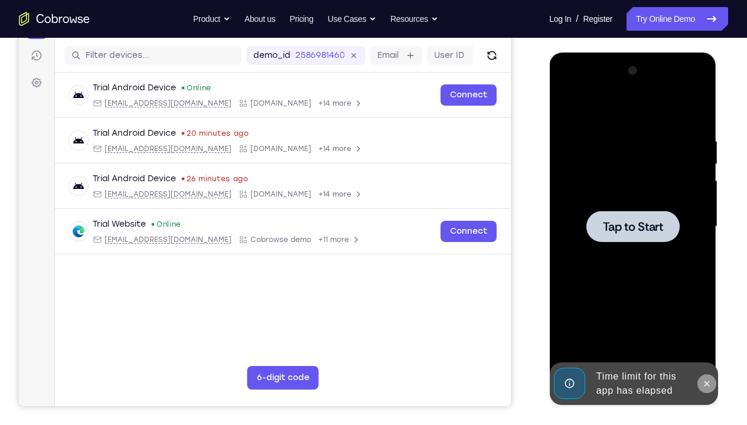
click at [707, 316] on icon at bounding box center [705, 383] width 9 height 9
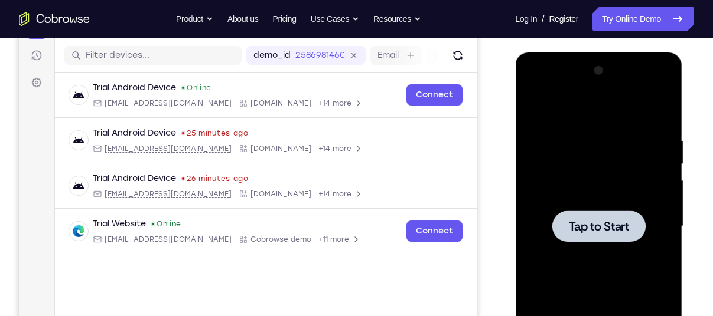
click at [626, 162] on div at bounding box center [598, 226] width 149 height 331
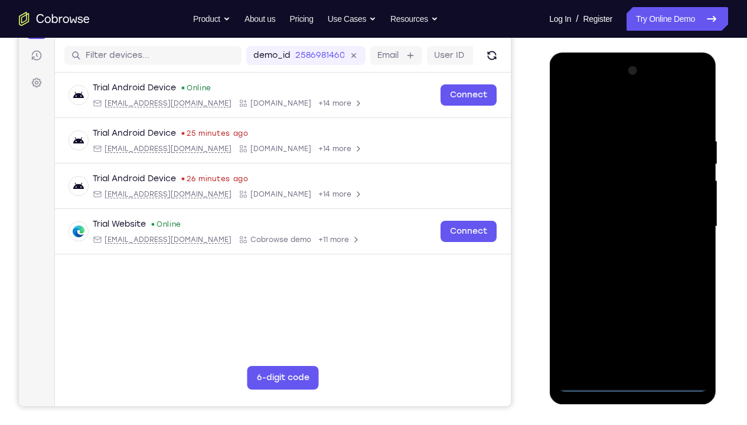
click at [634, 316] on div at bounding box center [632, 226] width 149 height 331
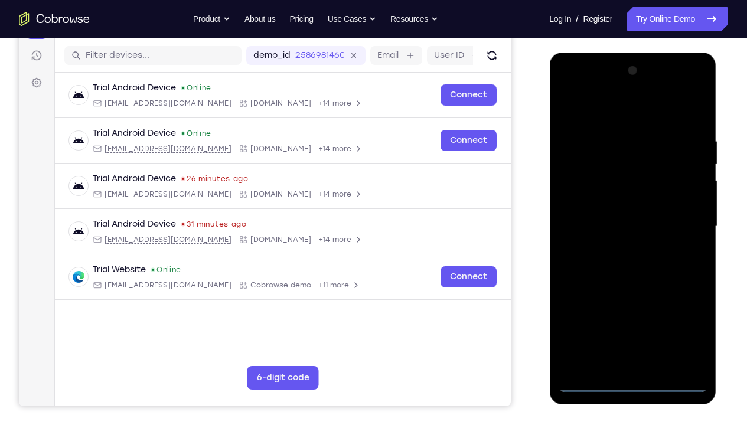
click at [683, 316] on div at bounding box center [632, 226] width 149 height 331
click at [600, 113] on div at bounding box center [632, 226] width 149 height 331
click at [580, 193] on div at bounding box center [632, 226] width 149 height 331
click at [630, 228] on div at bounding box center [632, 226] width 149 height 331
click at [632, 218] on div at bounding box center [632, 226] width 149 height 331
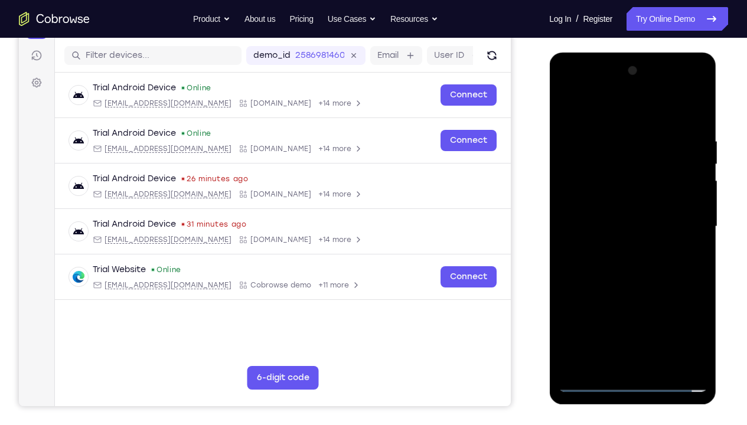
click at [631, 236] on div at bounding box center [632, 226] width 149 height 331
drag, startPoint x: 589, startPoint y: 115, endPoint x: 701, endPoint y: 122, distance: 112.4
click at [701, 122] on div at bounding box center [632, 226] width 149 height 331
drag, startPoint x: 662, startPoint y: 305, endPoint x: 657, endPoint y: 268, distance: 37.0
click at [657, 268] on div at bounding box center [632, 226] width 149 height 331
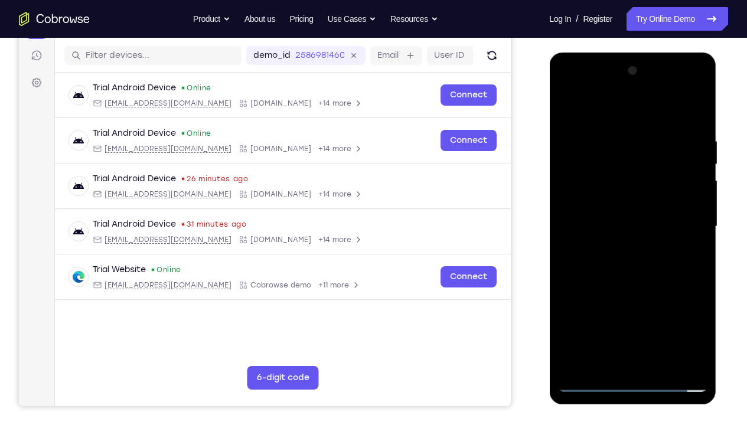
click at [626, 316] on div at bounding box center [632, 226] width 149 height 331
click at [592, 120] on div at bounding box center [632, 226] width 149 height 331
click at [639, 162] on div at bounding box center [632, 226] width 149 height 331
click at [698, 110] on div at bounding box center [632, 226] width 149 height 331
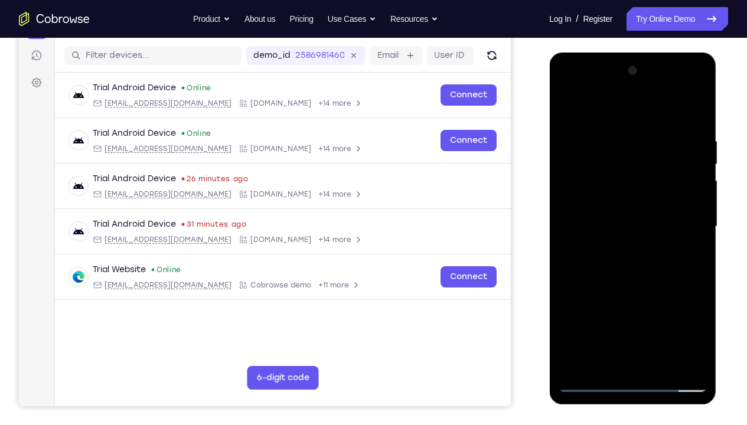
click at [642, 182] on div at bounding box center [632, 226] width 149 height 331
click at [567, 236] on div at bounding box center [632, 226] width 149 height 331
click at [701, 240] on div at bounding box center [632, 226] width 149 height 331
click at [568, 235] on div at bounding box center [632, 226] width 149 height 331
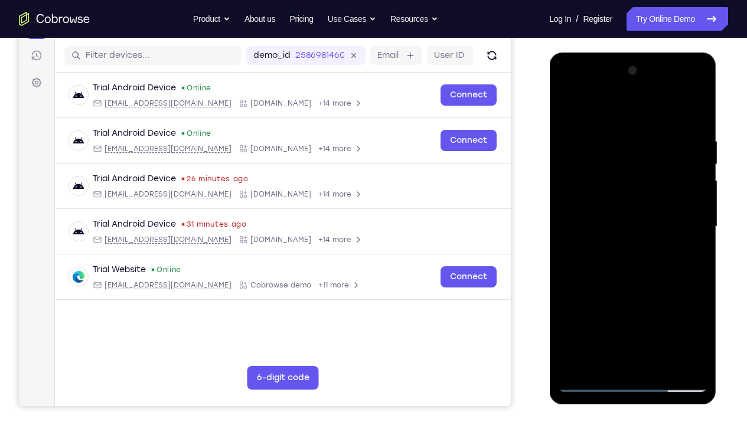
click at [568, 235] on div at bounding box center [632, 226] width 149 height 331
click at [696, 236] on div at bounding box center [632, 226] width 149 height 331
drag, startPoint x: 695, startPoint y: 208, endPoint x: 585, endPoint y: 214, distance: 110.6
click at [585, 214] on div at bounding box center [632, 226] width 149 height 331
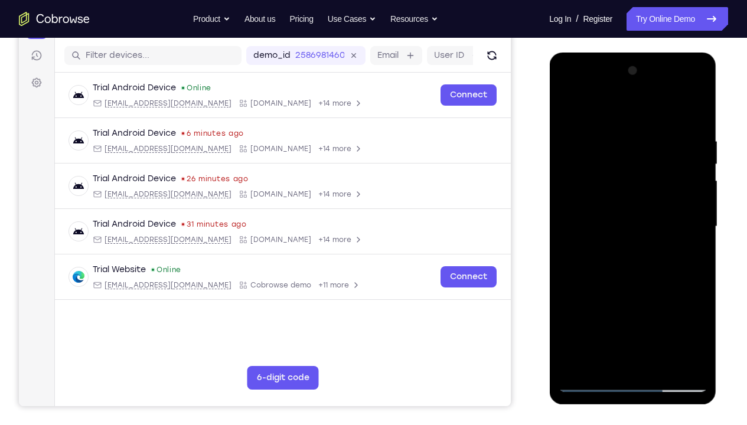
click at [566, 236] on div at bounding box center [632, 226] width 149 height 331
drag, startPoint x: 696, startPoint y: 209, endPoint x: 598, endPoint y: 214, distance: 98.1
click at [598, 214] on div at bounding box center [632, 226] width 149 height 331
click at [566, 237] on div at bounding box center [632, 226] width 149 height 331
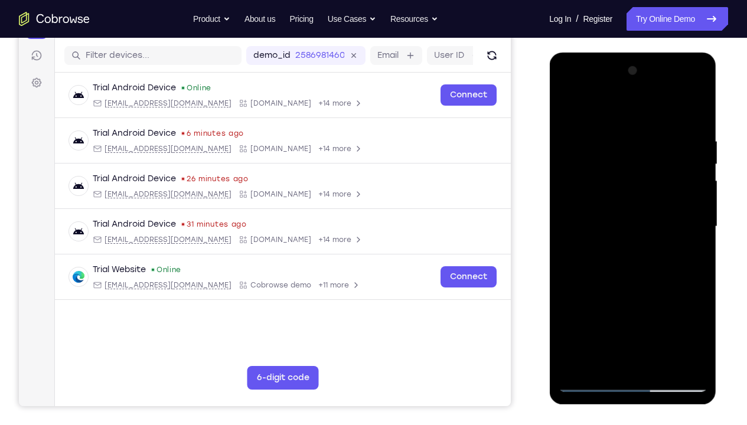
click at [567, 197] on div at bounding box center [632, 226] width 149 height 331
click at [570, 236] on div at bounding box center [632, 226] width 149 height 331
click at [569, 236] on div at bounding box center [632, 226] width 149 height 331
click at [565, 112] on div at bounding box center [632, 226] width 149 height 331
click at [696, 122] on div at bounding box center [632, 226] width 149 height 331
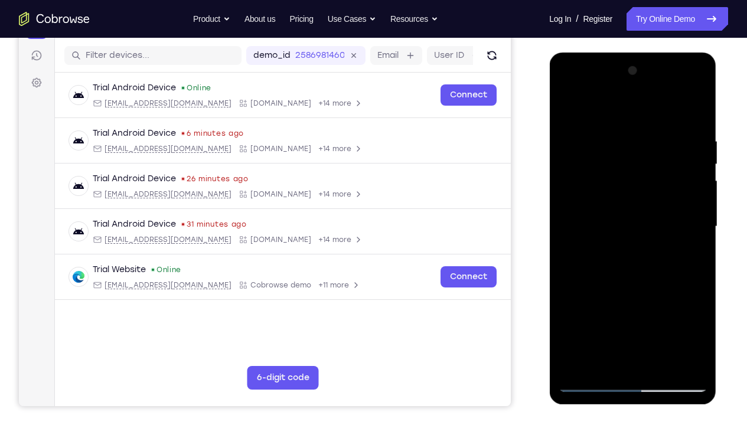
drag, startPoint x: 590, startPoint y: 210, endPoint x: 659, endPoint y: 208, distance: 68.5
click at [659, 208] on div at bounding box center [632, 226] width 149 height 331
drag, startPoint x: 583, startPoint y: 202, endPoint x: 652, endPoint y: 201, distance: 69.1
click at [652, 201] on div at bounding box center [632, 226] width 149 height 331
click at [630, 210] on div at bounding box center [632, 226] width 149 height 331
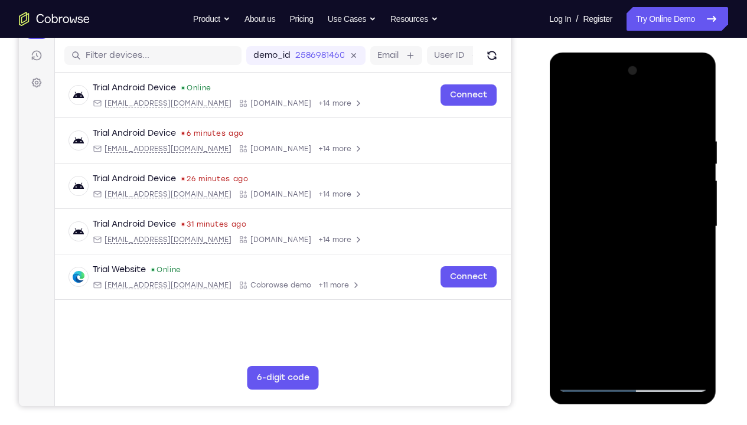
click at [565, 236] on div at bounding box center [632, 226] width 149 height 331
drag, startPoint x: 575, startPoint y: 204, endPoint x: 637, endPoint y: 203, distance: 62.0
click at [637, 203] on div at bounding box center [632, 226] width 149 height 331
click at [696, 200] on div at bounding box center [632, 226] width 149 height 331
click at [565, 235] on div at bounding box center [632, 226] width 149 height 331
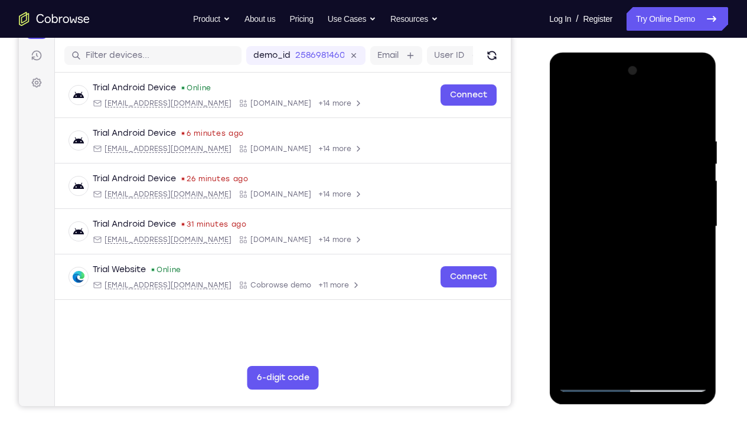
click at [565, 235] on div at bounding box center [632, 226] width 149 height 331
click at [569, 233] on div at bounding box center [632, 226] width 149 height 331
drag, startPoint x: 572, startPoint y: 192, endPoint x: 698, endPoint y: 186, distance: 126.5
click at [698, 186] on div at bounding box center [632, 226] width 149 height 331
click at [565, 192] on div at bounding box center [632, 226] width 149 height 331
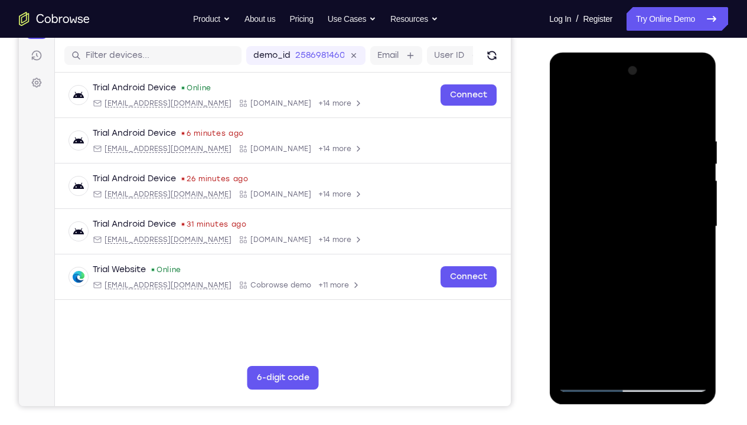
click at [565, 191] on div at bounding box center [632, 226] width 149 height 331
click at [567, 179] on div at bounding box center [632, 226] width 149 height 331
click at [569, 183] on div at bounding box center [632, 226] width 149 height 331
drag, startPoint x: 567, startPoint y: 190, endPoint x: 651, endPoint y: 192, distance: 84.5
click at [651, 192] on div at bounding box center [632, 226] width 149 height 331
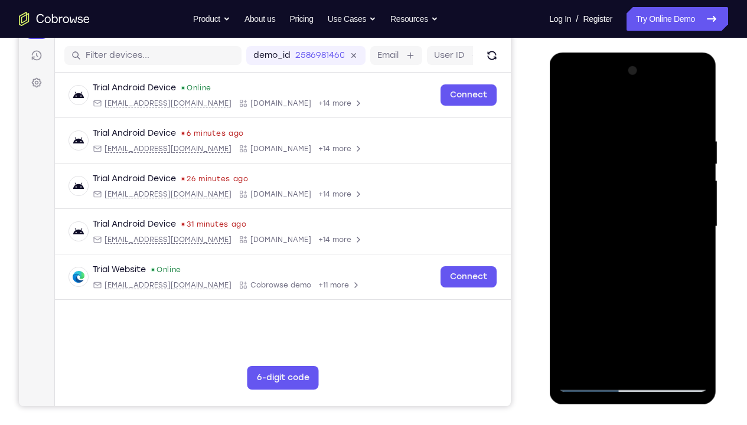
drag, startPoint x: 587, startPoint y: 192, endPoint x: 687, endPoint y: 183, distance: 100.2
click at [687, 183] on div at bounding box center [632, 226] width 149 height 331
click at [569, 234] on div at bounding box center [632, 226] width 149 height 331
drag, startPoint x: 564, startPoint y: 201, endPoint x: 637, endPoint y: 201, distance: 73.2
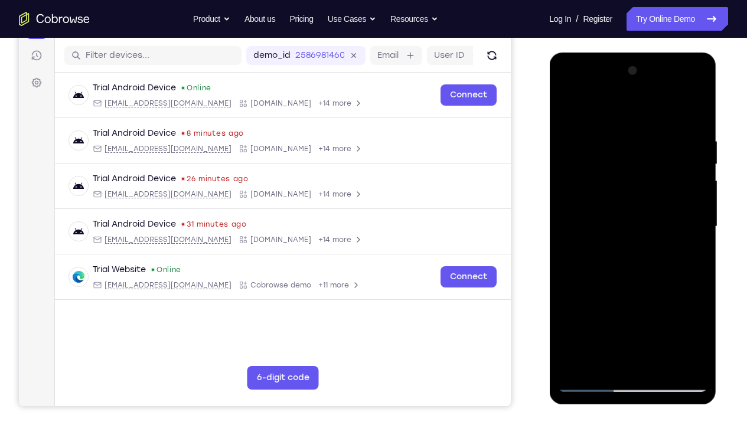
click at [637, 201] on div at bounding box center [632, 226] width 149 height 331
drag, startPoint x: 576, startPoint y: 204, endPoint x: 664, endPoint y: 203, distance: 88.0
click at [664, 203] on div at bounding box center [632, 226] width 149 height 331
click at [564, 113] on div at bounding box center [632, 226] width 149 height 331
click at [678, 198] on div at bounding box center [632, 226] width 149 height 331
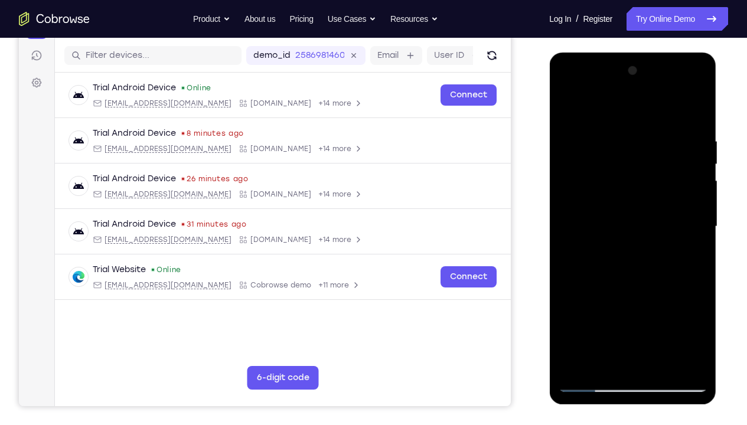
drag, startPoint x: 690, startPoint y: 216, endPoint x: 593, endPoint y: 215, distance: 96.8
click at [593, 215] on div at bounding box center [632, 226] width 149 height 331
click at [694, 109] on div at bounding box center [632, 226] width 149 height 331
click at [580, 260] on div at bounding box center [632, 226] width 149 height 331
drag, startPoint x: 569, startPoint y: 224, endPoint x: 711, endPoint y: 212, distance: 143.4
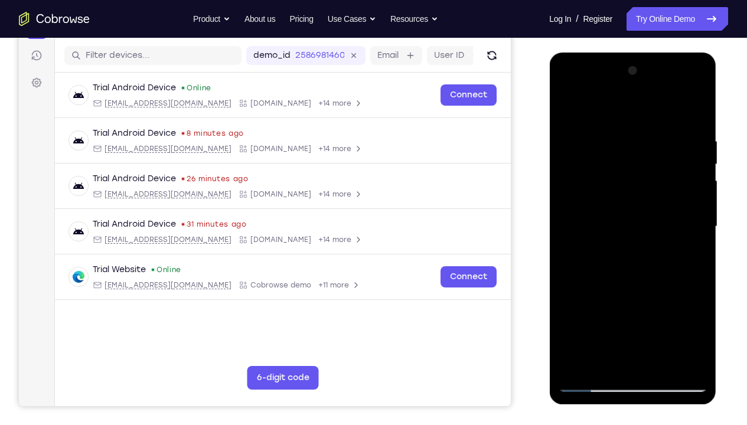
click at [711, 212] on div at bounding box center [632, 229] width 167 height 352
drag, startPoint x: 608, startPoint y: 233, endPoint x: 698, endPoint y: 226, distance: 90.0
click at [698, 226] on div at bounding box center [632, 226] width 149 height 331
drag, startPoint x: 599, startPoint y: 234, endPoint x: 695, endPoint y: 222, distance: 96.4
click at [695, 222] on div at bounding box center [632, 226] width 149 height 331
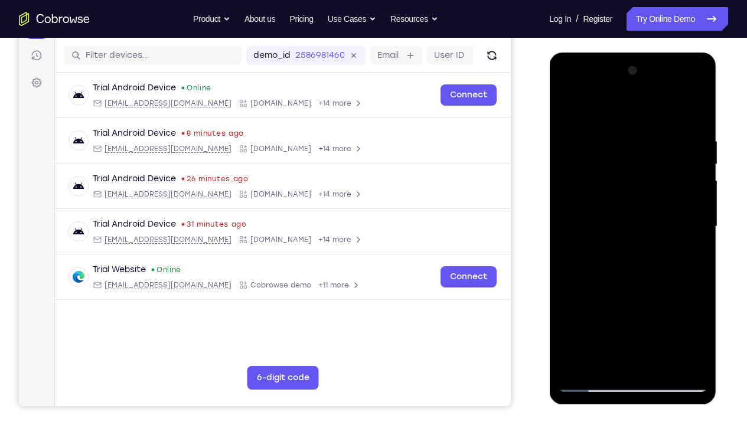
click at [699, 110] on div at bounding box center [632, 226] width 149 height 331
click at [629, 259] on div at bounding box center [632, 226] width 149 height 331
click at [698, 112] on div at bounding box center [632, 226] width 149 height 331
click at [671, 205] on div at bounding box center [632, 226] width 149 height 331
click at [660, 301] on div at bounding box center [632, 226] width 149 height 331
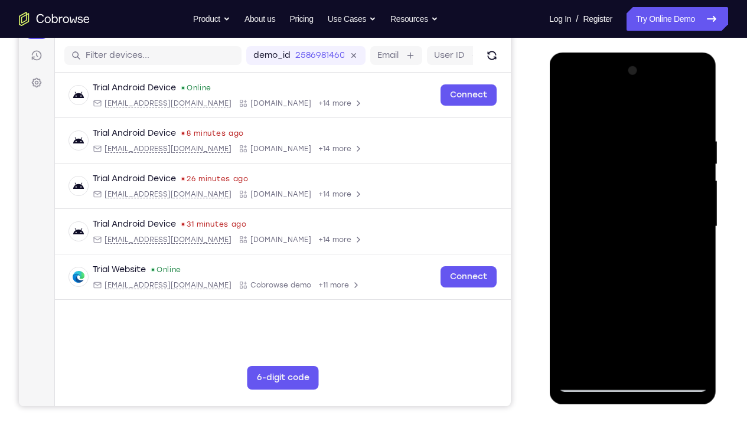
click at [665, 288] on div at bounding box center [632, 226] width 149 height 331
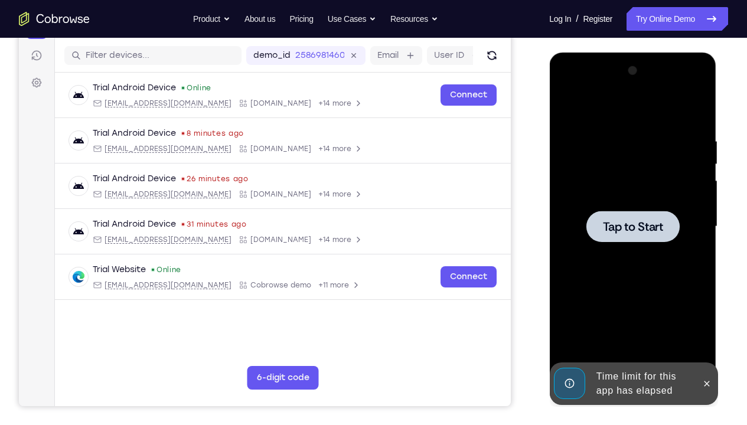
click at [700, 110] on div at bounding box center [632, 226] width 149 height 331
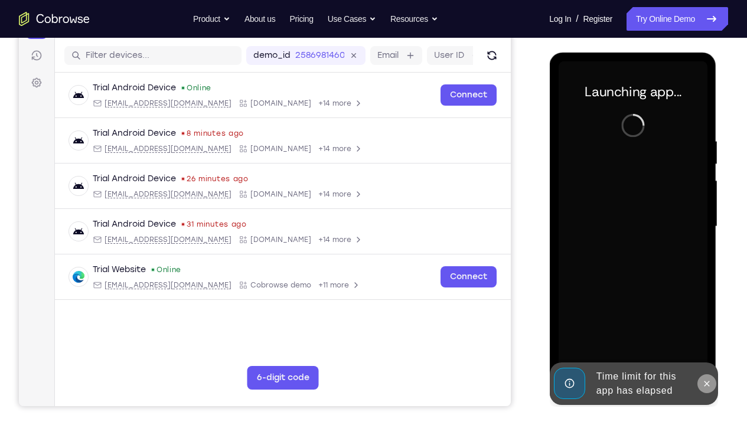
click at [705, 316] on button at bounding box center [706, 383] width 19 height 19
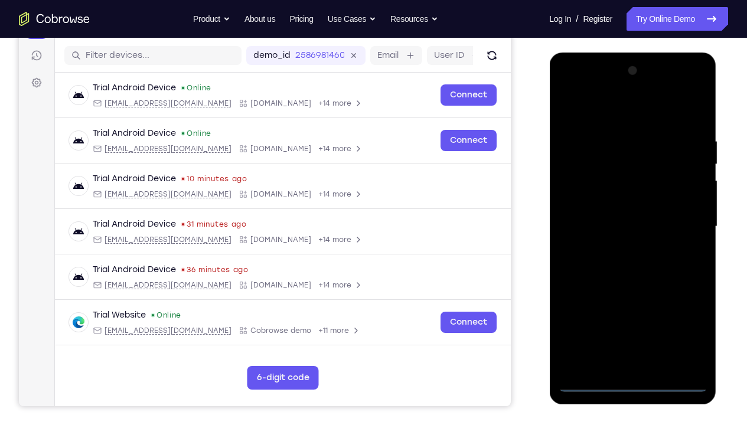
click at [630, 316] on div at bounding box center [632, 226] width 149 height 331
click at [683, 316] on div at bounding box center [632, 226] width 149 height 331
click at [592, 106] on div at bounding box center [632, 226] width 149 height 331
click at [681, 223] on div at bounding box center [632, 226] width 149 height 331
click at [618, 248] on div at bounding box center [632, 226] width 149 height 331
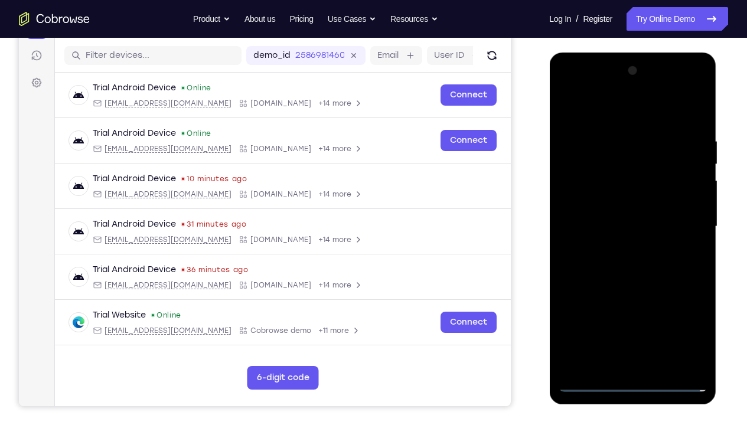
click at [604, 213] on div at bounding box center [632, 226] width 149 height 331
click at [605, 206] on div at bounding box center [632, 226] width 149 height 331
click at [622, 227] on div at bounding box center [632, 226] width 149 height 331
click at [695, 126] on div at bounding box center [632, 226] width 149 height 331
drag, startPoint x: 614, startPoint y: 113, endPoint x: 725, endPoint y: 116, distance: 111.0
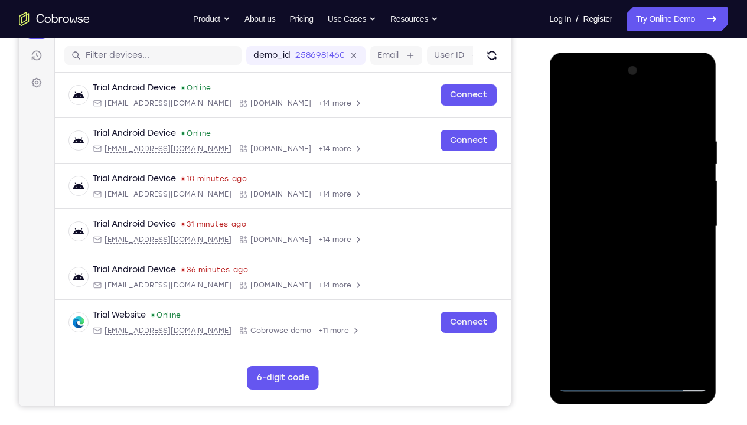
click at [712, 116] on html "Online web based iOS Simulators and Android Emulators. Run iPhone, iPad, Mobile…" at bounding box center [633, 230] width 168 height 354
click at [699, 316] on div at bounding box center [632, 226] width 149 height 331
click at [610, 128] on div at bounding box center [632, 226] width 149 height 331
click at [676, 316] on div at bounding box center [632, 226] width 149 height 331
click at [695, 263] on div at bounding box center [632, 226] width 149 height 331
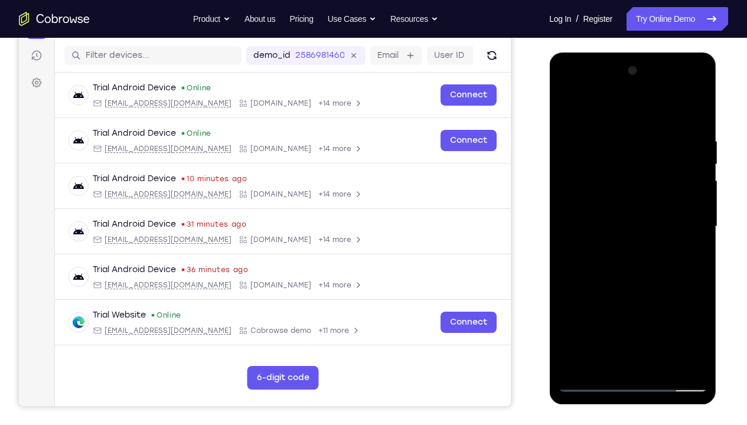
click at [696, 251] on div at bounding box center [632, 226] width 149 height 331
click at [572, 246] on div at bounding box center [632, 226] width 149 height 331
click at [698, 152] on div at bounding box center [632, 226] width 149 height 331
click at [675, 316] on div at bounding box center [632, 226] width 149 height 331
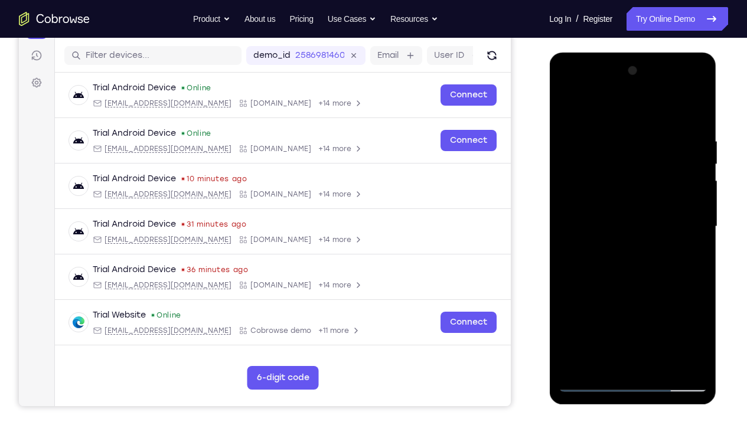
click at [681, 260] on div at bounding box center [632, 226] width 149 height 331
click at [695, 216] on div at bounding box center [632, 226] width 149 height 331
click at [662, 316] on div at bounding box center [632, 226] width 149 height 331
click at [634, 290] on div at bounding box center [632, 226] width 149 height 331
click at [604, 211] on div at bounding box center [632, 226] width 149 height 331
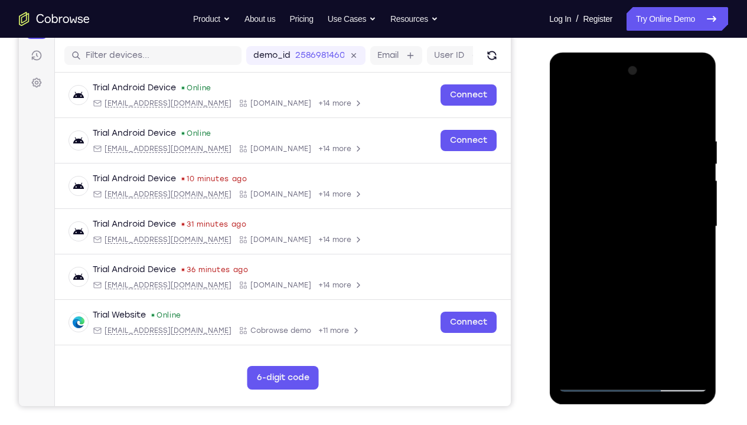
click at [566, 111] on div at bounding box center [632, 226] width 149 height 331
click at [697, 165] on div at bounding box center [632, 226] width 149 height 331
click at [570, 105] on div at bounding box center [632, 226] width 149 height 331
click at [662, 136] on div at bounding box center [632, 226] width 149 height 331
click at [701, 190] on div at bounding box center [632, 226] width 149 height 331
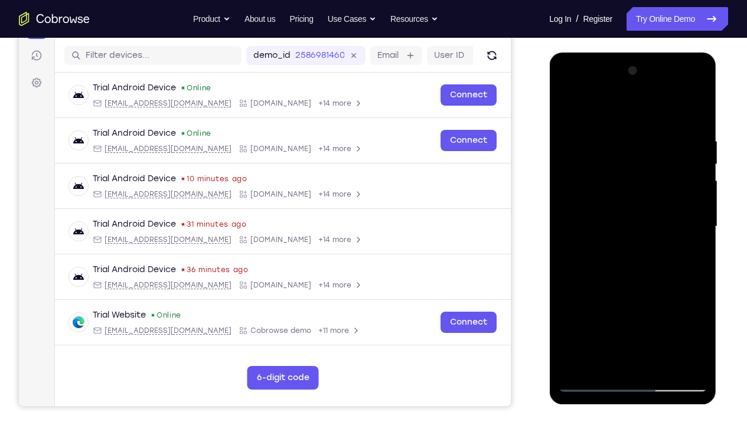
click at [701, 190] on div at bounding box center [632, 226] width 149 height 331
click at [700, 247] on div at bounding box center [632, 226] width 149 height 331
click at [698, 107] on div at bounding box center [632, 226] width 149 height 331
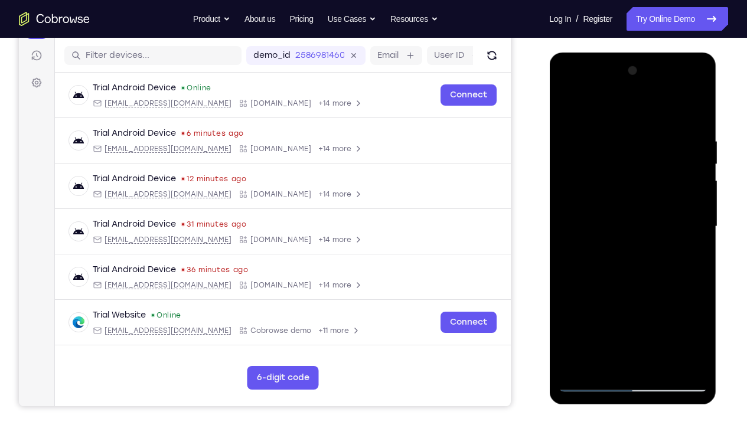
click at [642, 142] on div at bounding box center [632, 226] width 149 height 331
click at [574, 316] on div at bounding box center [632, 226] width 149 height 331
click at [688, 316] on div at bounding box center [632, 226] width 149 height 331
click at [573, 316] on div at bounding box center [632, 226] width 149 height 331
click at [695, 110] on div at bounding box center [632, 226] width 149 height 331
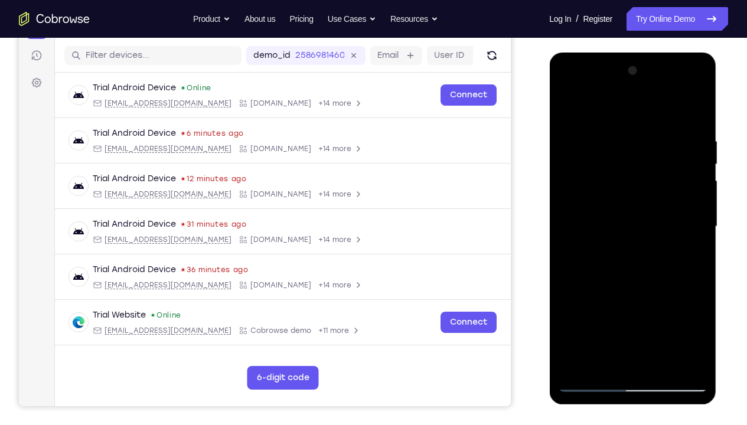
drag, startPoint x: 599, startPoint y: 329, endPoint x: 601, endPoint y: 314, distance: 16.0
click at [601, 314] on div at bounding box center [632, 226] width 149 height 331
click at [592, 316] on div at bounding box center [632, 226] width 149 height 331
drag, startPoint x: 596, startPoint y: 203, endPoint x: 598, endPoint y: 261, distance: 58.5
click at [598, 261] on div at bounding box center [632, 226] width 149 height 331
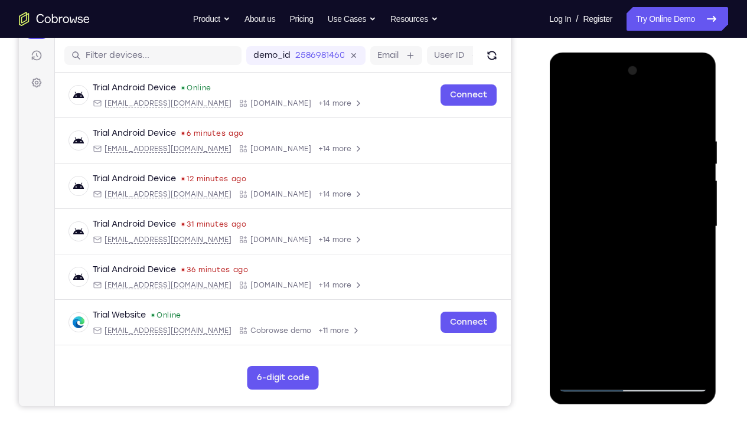
click at [575, 316] on div at bounding box center [632, 226] width 149 height 331
click at [600, 316] on div at bounding box center [632, 226] width 149 height 331
click at [621, 106] on div at bounding box center [632, 226] width 149 height 331
click at [605, 203] on div at bounding box center [632, 226] width 149 height 331
click at [658, 150] on div at bounding box center [632, 226] width 149 height 331
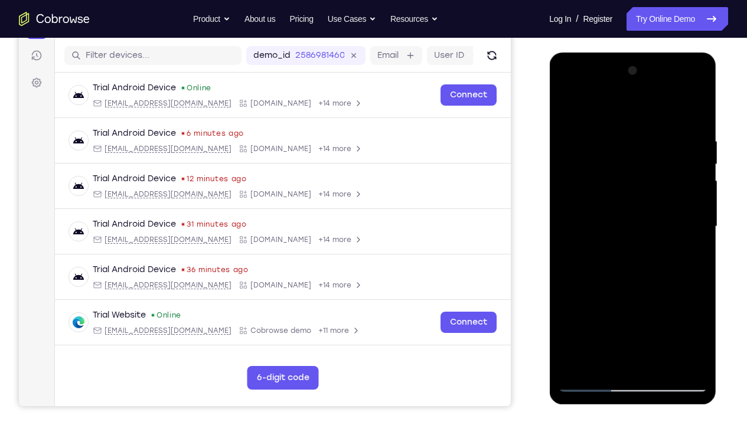
drag, startPoint x: 599, startPoint y: 259, endPoint x: 612, endPoint y: 314, distance: 57.0
click at [612, 314] on div at bounding box center [632, 226] width 149 height 331
drag, startPoint x: 607, startPoint y: 187, endPoint x: 613, endPoint y: 326, distance: 138.9
click at [613, 316] on div at bounding box center [632, 226] width 149 height 331
drag, startPoint x: 592, startPoint y: 168, endPoint x: 606, endPoint y: 252, distance: 85.0
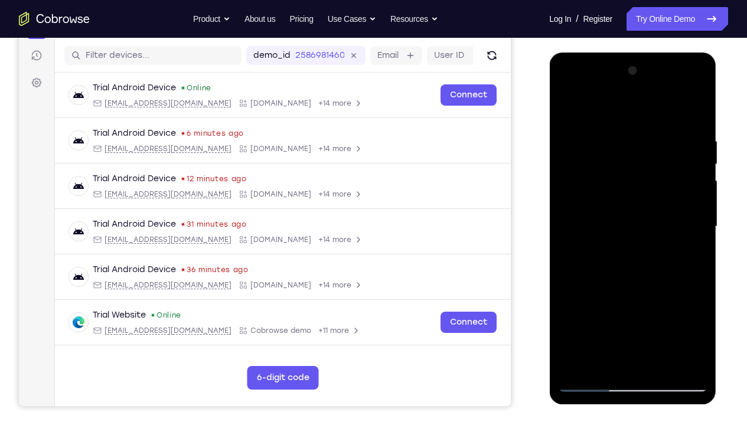
click at [606, 252] on div at bounding box center [632, 226] width 149 height 331
click at [566, 108] on div at bounding box center [632, 226] width 149 height 331
click at [572, 107] on div at bounding box center [632, 226] width 149 height 331
click at [601, 316] on div at bounding box center [632, 226] width 149 height 331
click at [637, 185] on div at bounding box center [632, 226] width 149 height 331
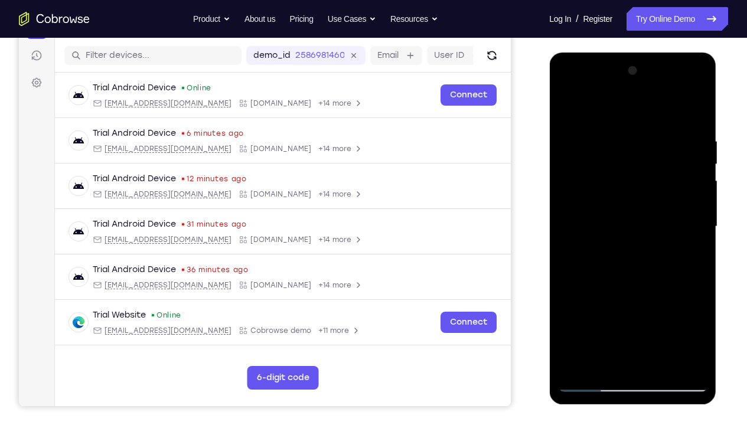
click at [571, 106] on div at bounding box center [632, 226] width 149 height 331
click at [637, 316] on div at bounding box center [632, 226] width 149 height 331
click at [567, 109] on div at bounding box center [632, 226] width 149 height 331
click at [583, 316] on div at bounding box center [632, 226] width 149 height 331
click at [582, 303] on div at bounding box center [632, 226] width 149 height 331
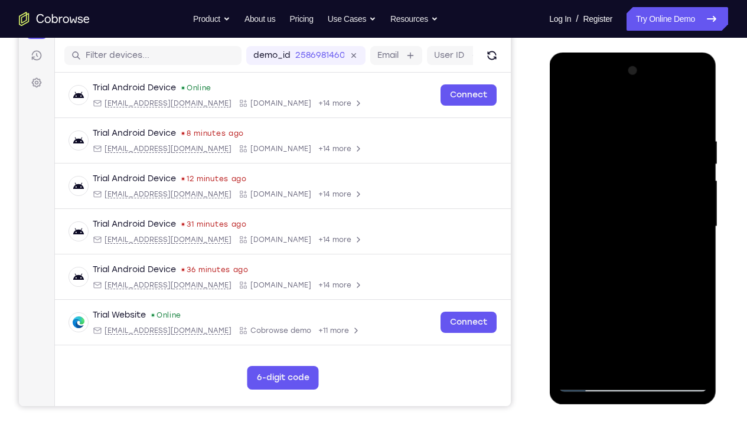
click at [567, 107] on div at bounding box center [632, 226] width 149 height 331
click at [618, 109] on div at bounding box center [632, 226] width 149 height 331
click at [599, 205] on div at bounding box center [632, 226] width 149 height 331
click at [569, 107] on div at bounding box center [632, 226] width 149 height 331
click at [585, 202] on div at bounding box center [632, 226] width 149 height 331
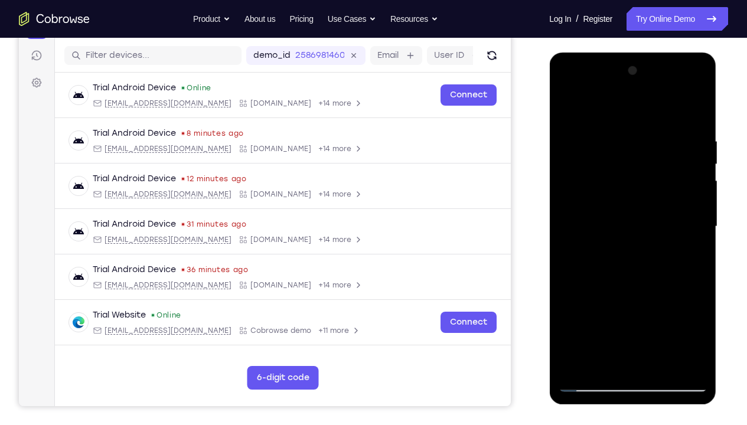
click at [601, 211] on div at bounding box center [632, 226] width 149 height 331
click at [567, 107] on div at bounding box center [632, 226] width 149 height 331
click at [599, 208] on div at bounding box center [632, 226] width 149 height 331
click at [579, 139] on div at bounding box center [632, 226] width 149 height 331
click at [657, 316] on div at bounding box center [632, 226] width 149 height 331
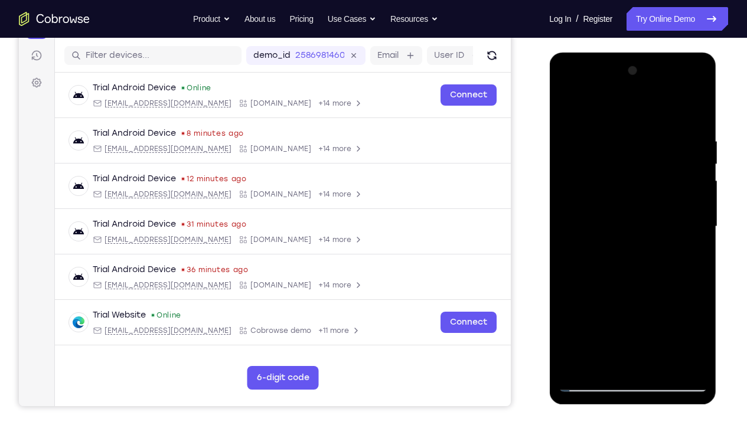
click at [593, 316] on div at bounding box center [632, 226] width 149 height 331
click at [589, 316] on div at bounding box center [632, 226] width 149 height 331
click at [593, 305] on div at bounding box center [632, 226] width 149 height 331
click at [573, 106] on div at bounding box center [632, 226] width 149 height 331
click at [698, 316] on div at bounding box center [632, 226] width 149 height 331
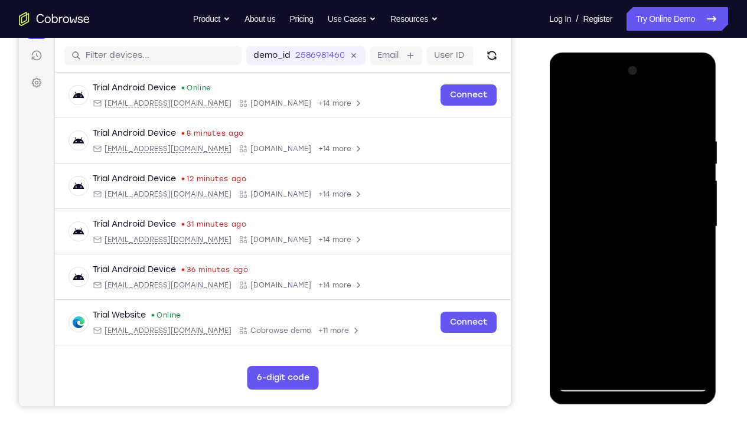
click at [698, 316] on div at bounding box center [632, 226] width 149 height 331
click at [642, 303] on div at bounding box center [632, 226] width 149 height 331
